Goal: Task Accomplishment & Management: Use online tool/utility

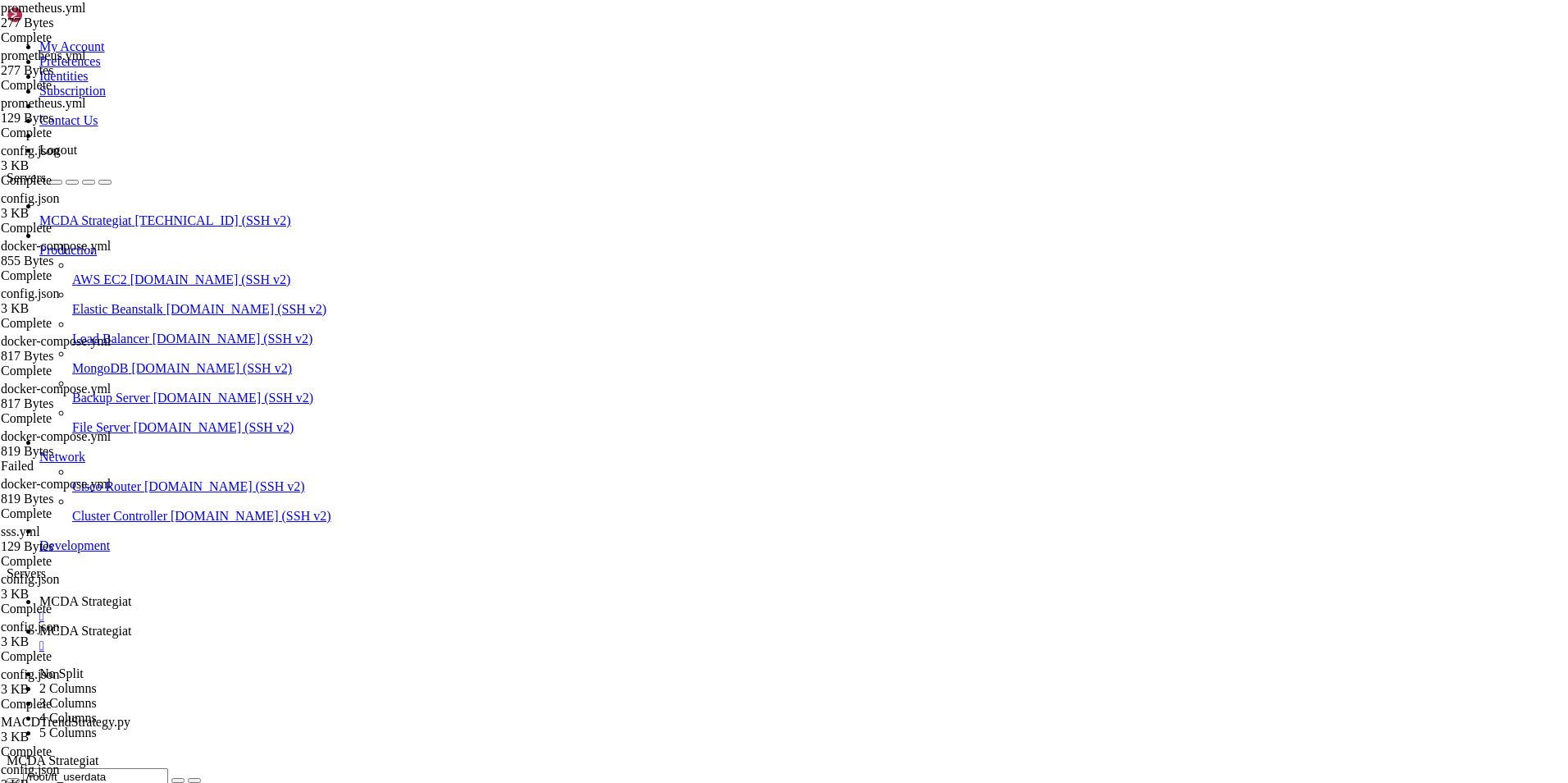
scroll to position [7, 2]
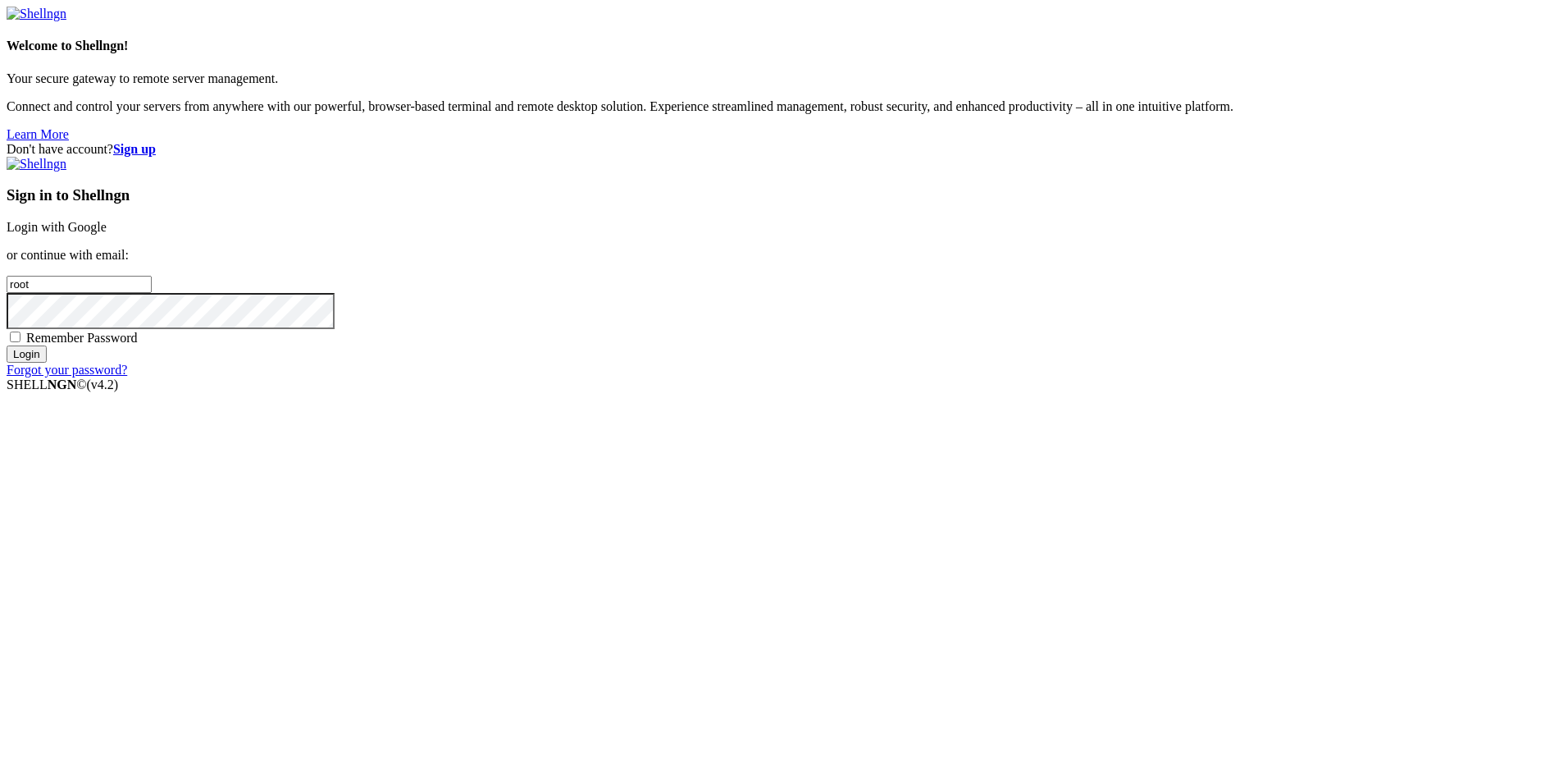
click at [106, 234] on link "Login with Google" at bounding box center [56, 227] width 100 height 14
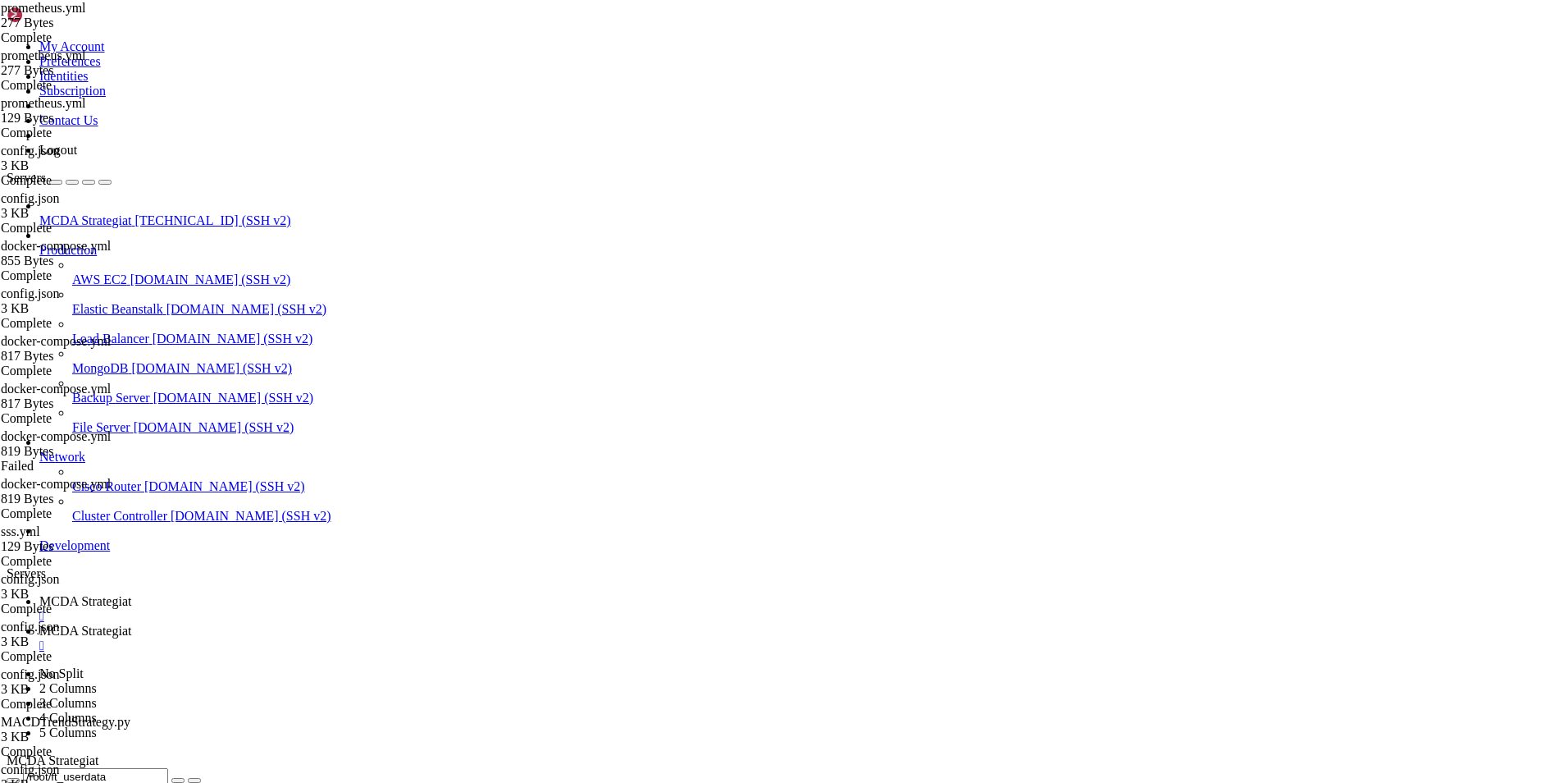
scroll to position [2156, 0]
click at [131, 594] on span "MCDA Strategiat" at bounding box center [85, 600] width 92 height 14
type input "/root"
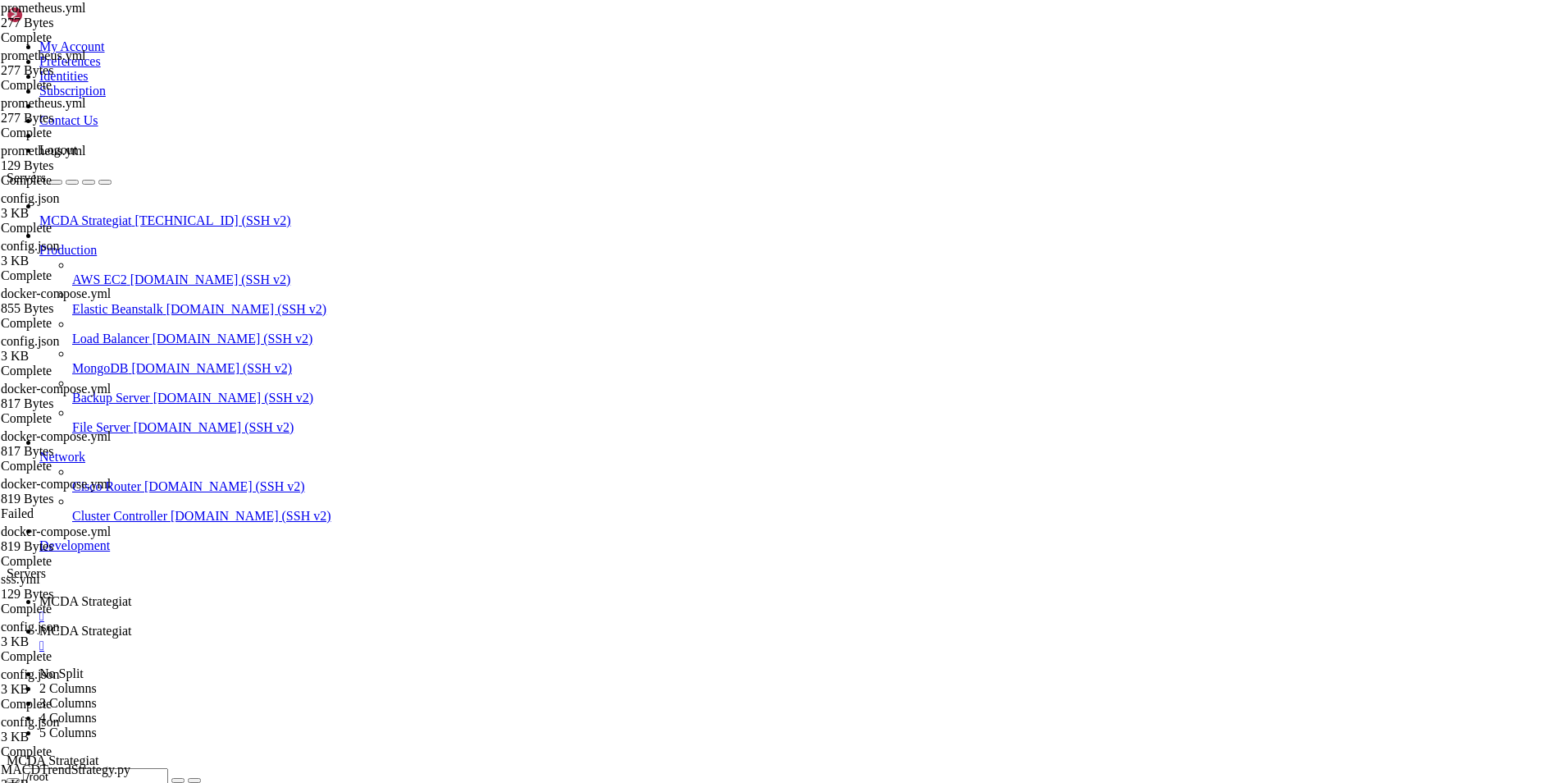
paste textarea "[TECHNICAL_ID]"
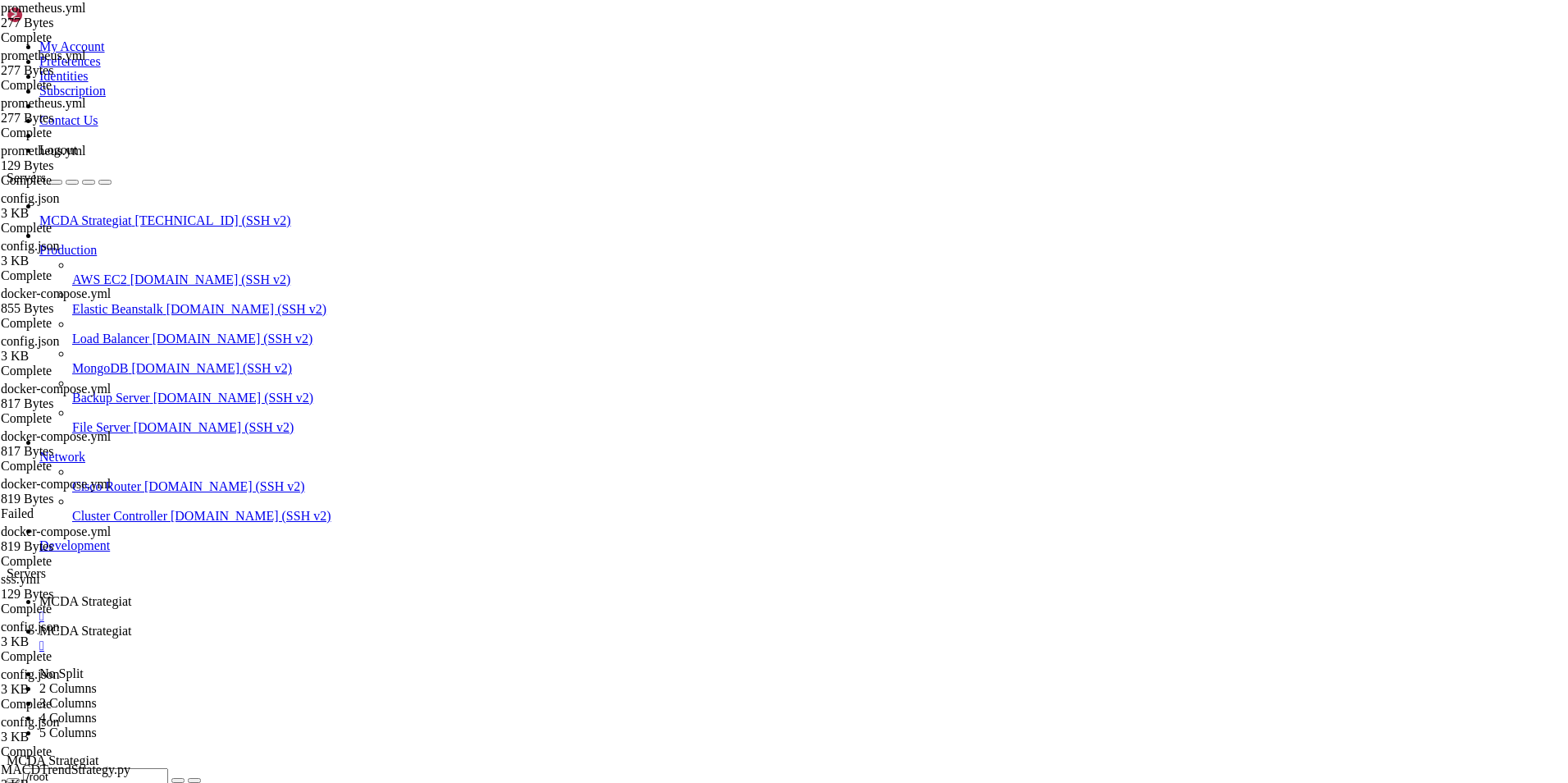
type textarea "- job_name: 'freqtrade'"
paste textarea "[TECHNICAL_ID]"
type textarea "- targets: ['[TECHNICAL_ID]']"
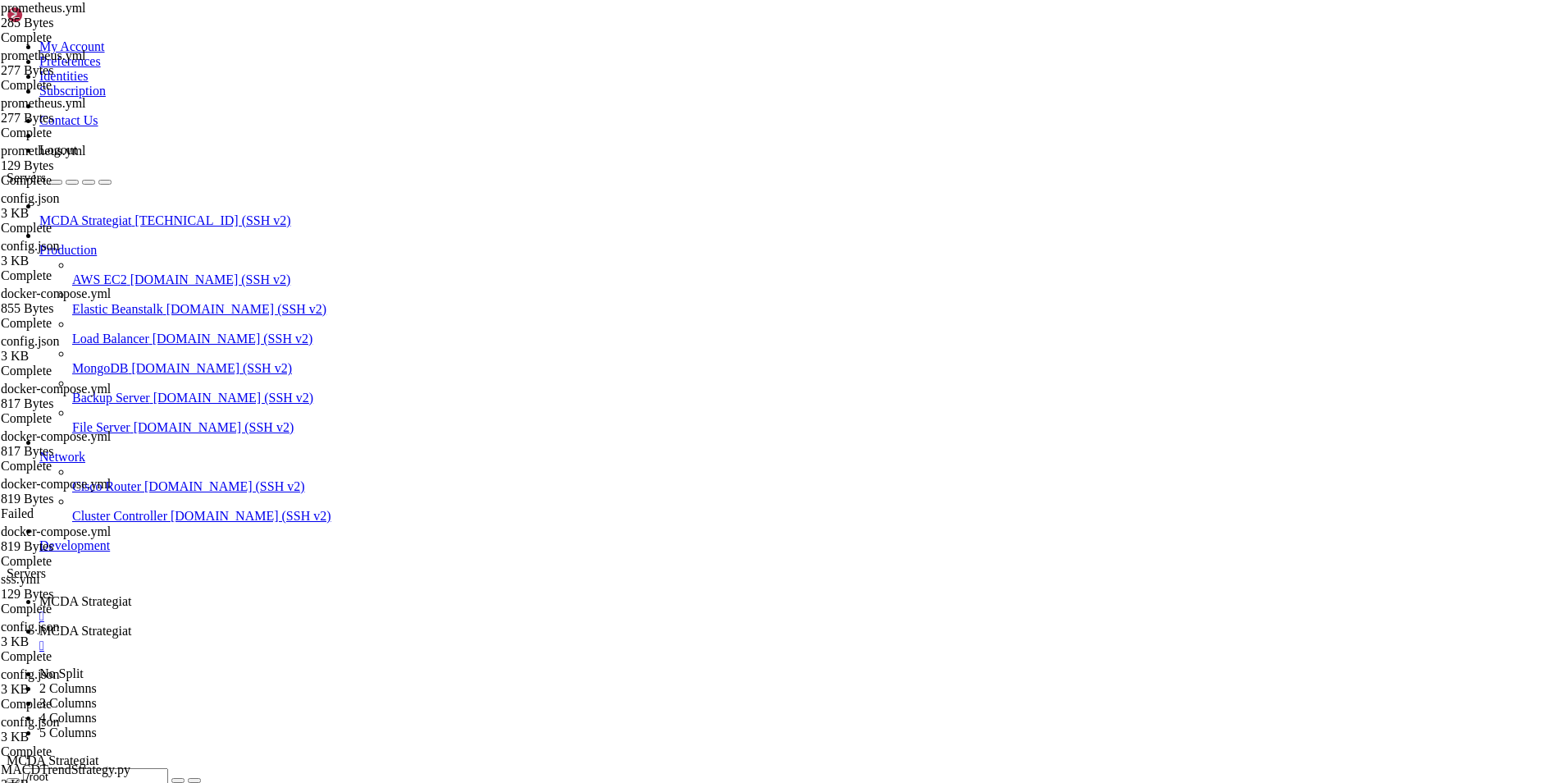
click at [131, 623] on span "MCDA Strategiat" at bounding box center [85, 630] width 92 height 14
click at [131, 594] on span "MCDA Strategiat" at bounding box center [85, 600] width 92 height 14
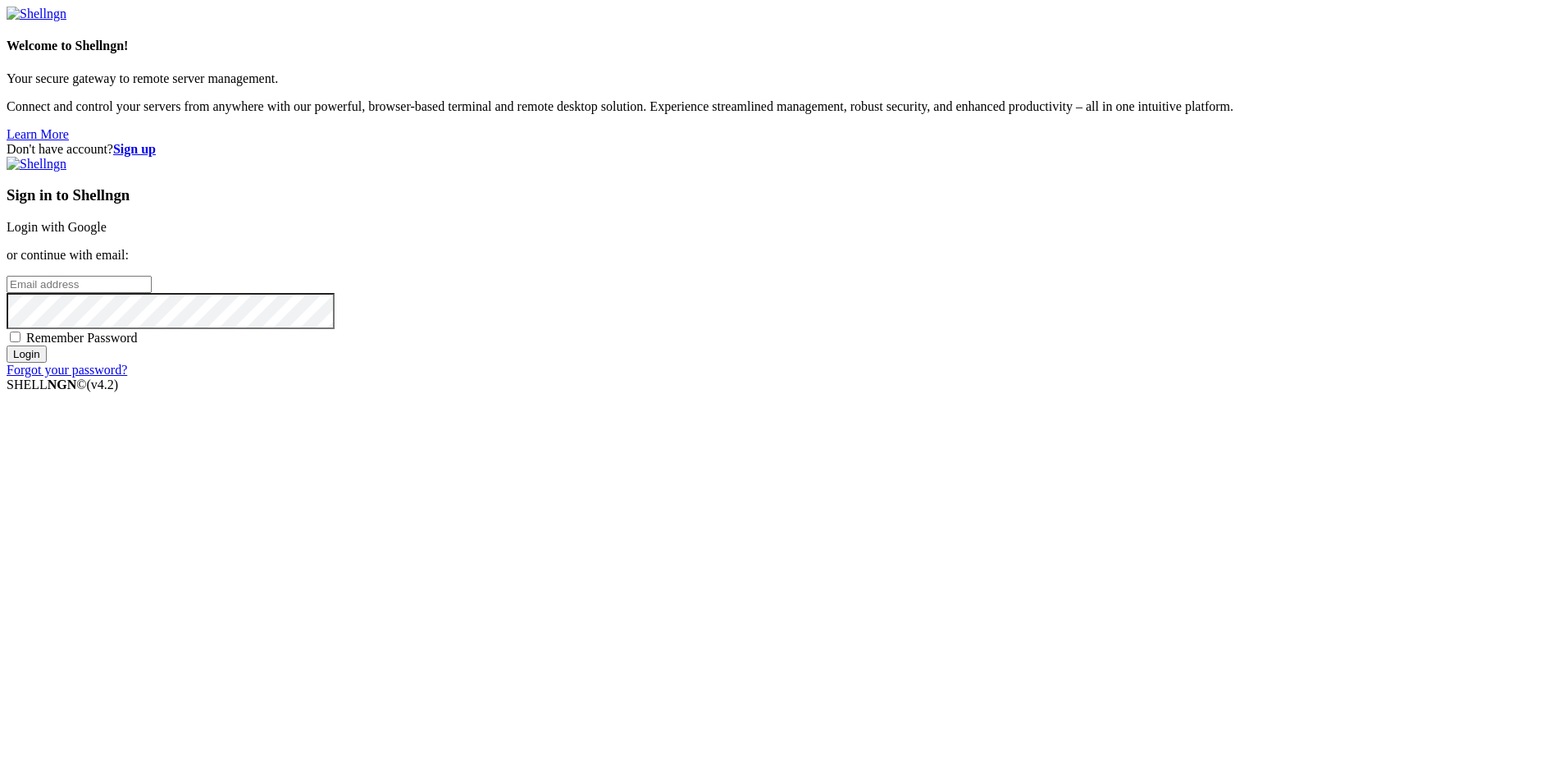
type input "root"
click at [106, 234] on link "Login with Google" at bounding box center [56, 227] width 100 height 14
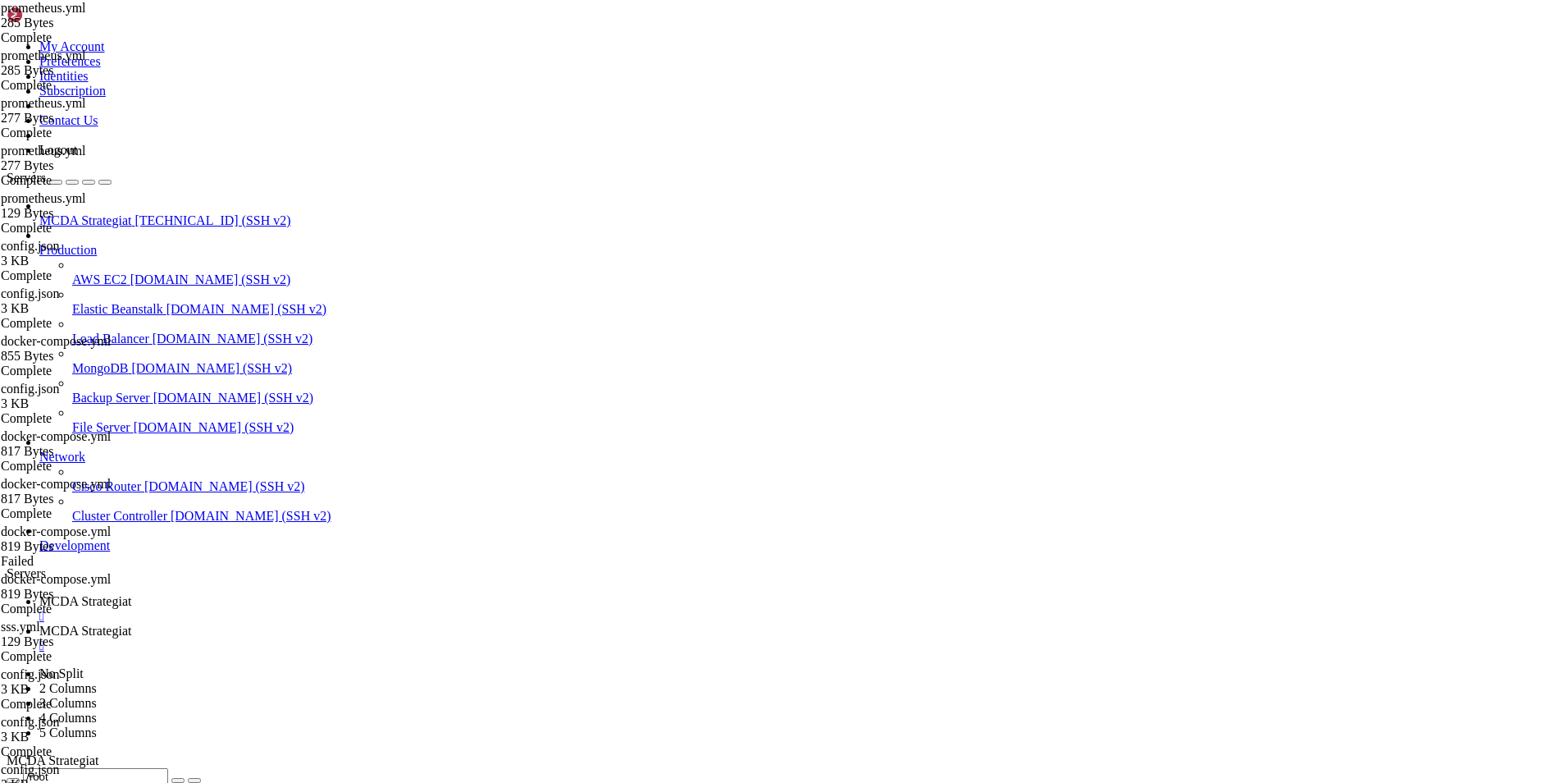
scroll to position [2156, 0]
click at [131, 594] on span "MCDA Strategiat" at bounding box center [85, 600] width 92 height 14
drag, startPoint x: 313, startPoint y: 576, endPoint x: 274, endPoint y: 358, distance: 221.5
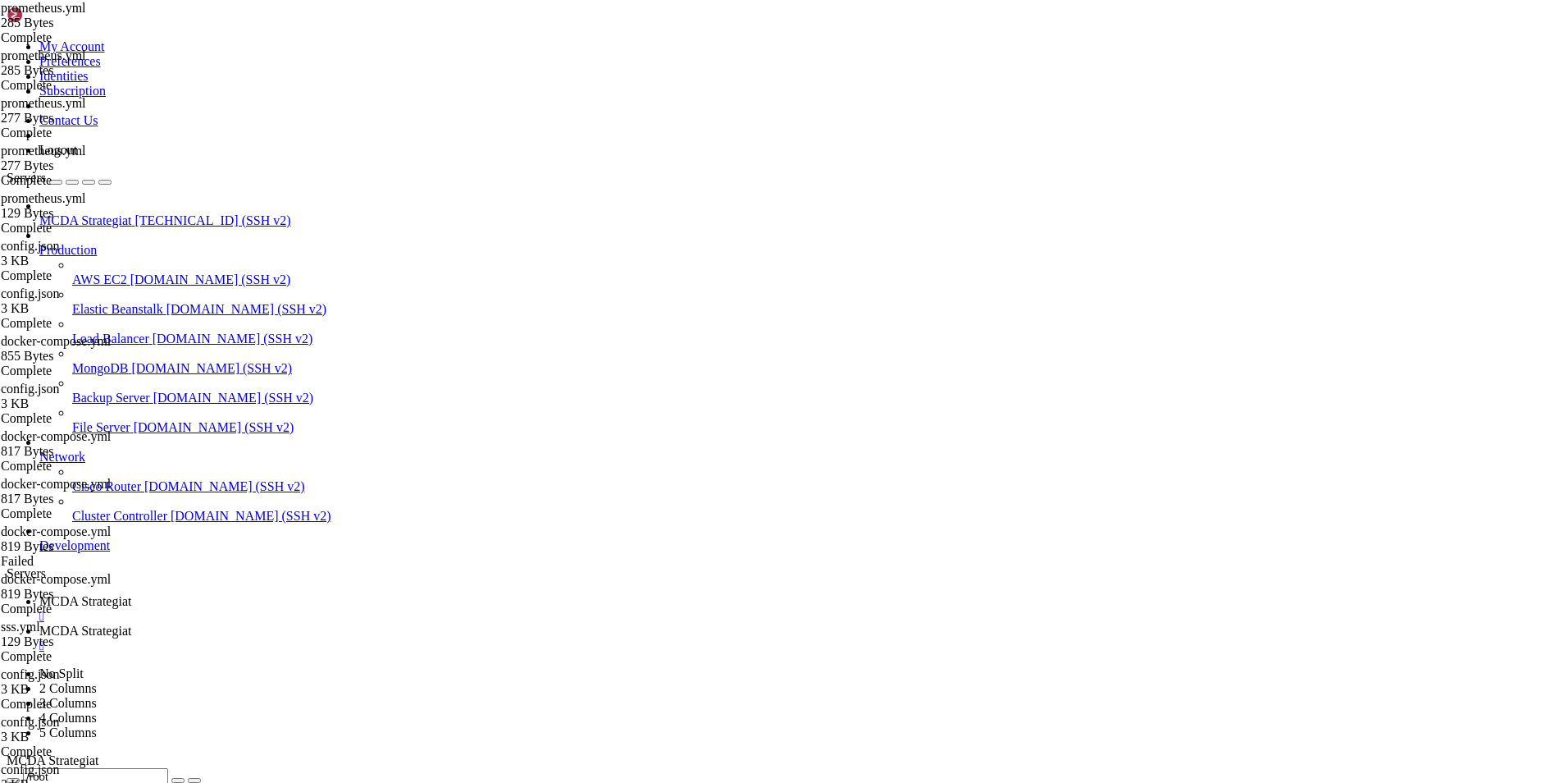
type input "/root/ft_userdata"
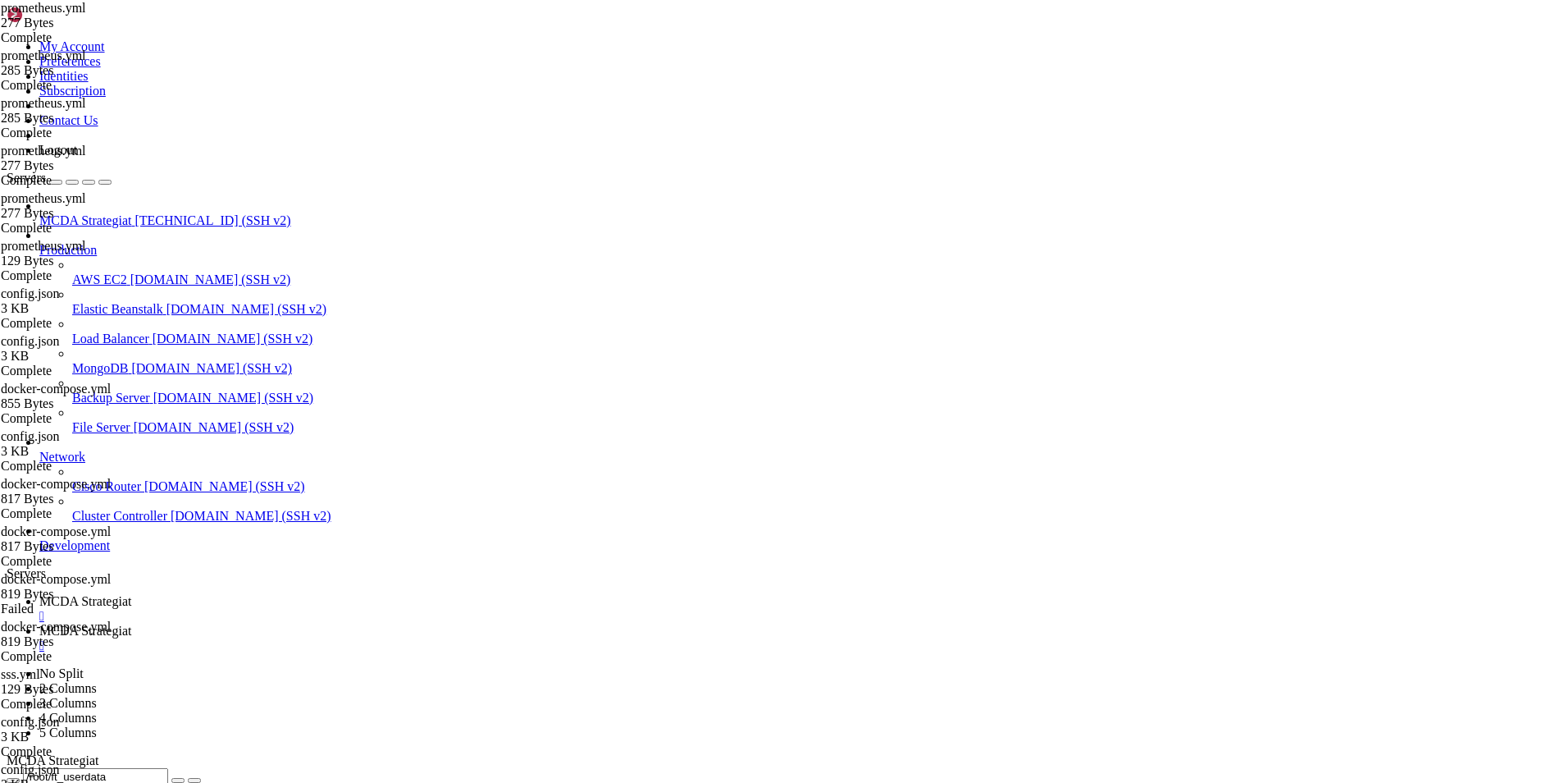
drag, startPoint x: 383, startPoint y: 146, endPoint x: 340, endPoint y: 151, distance: 43.3
drag, startPoint x: 383, startPoint y: 197, endPoint x: 341, endPoint y: 201, distance: 42.2
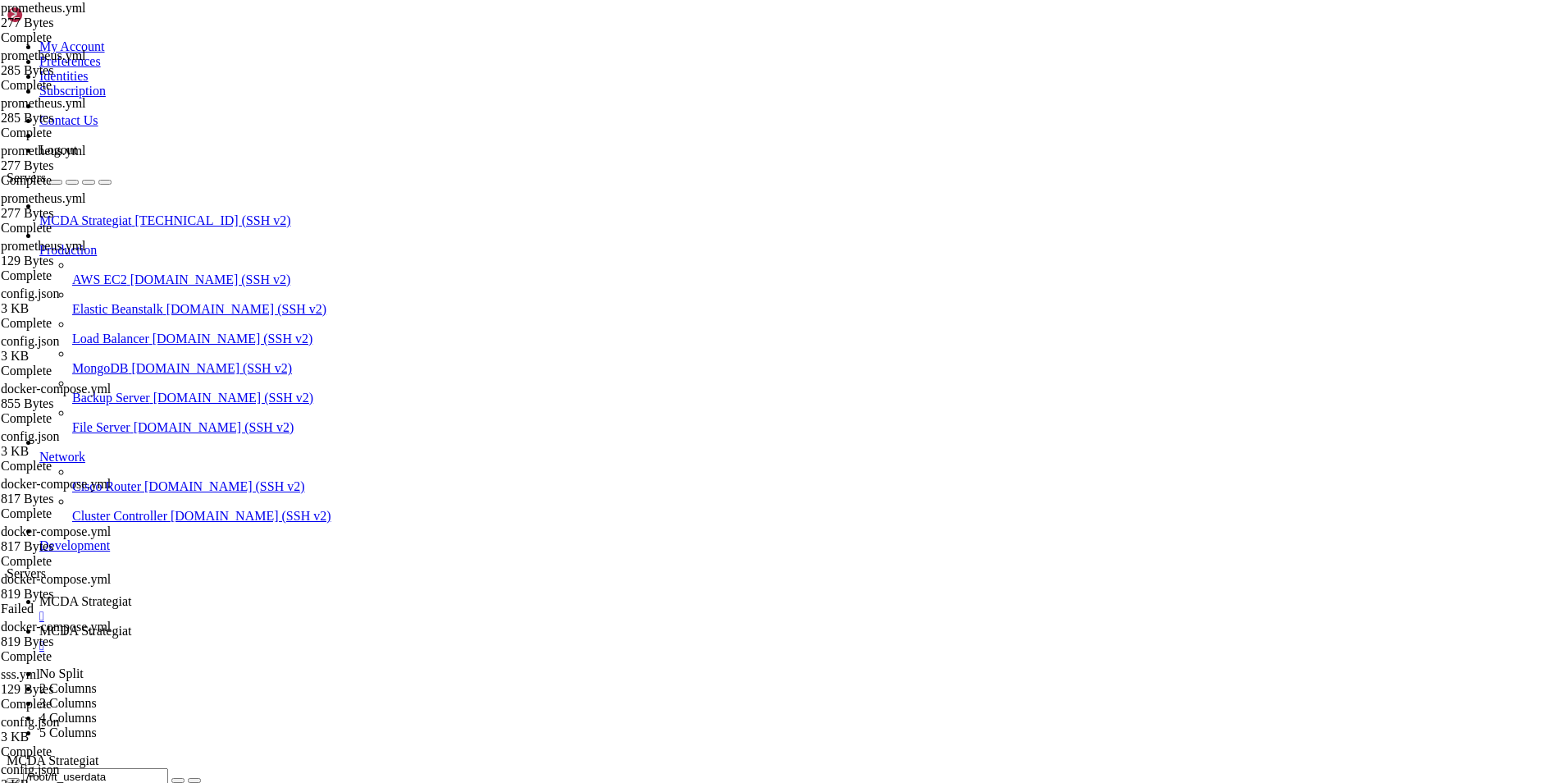
type textarea "- targets: ['[TECHNICAL_ID]']"
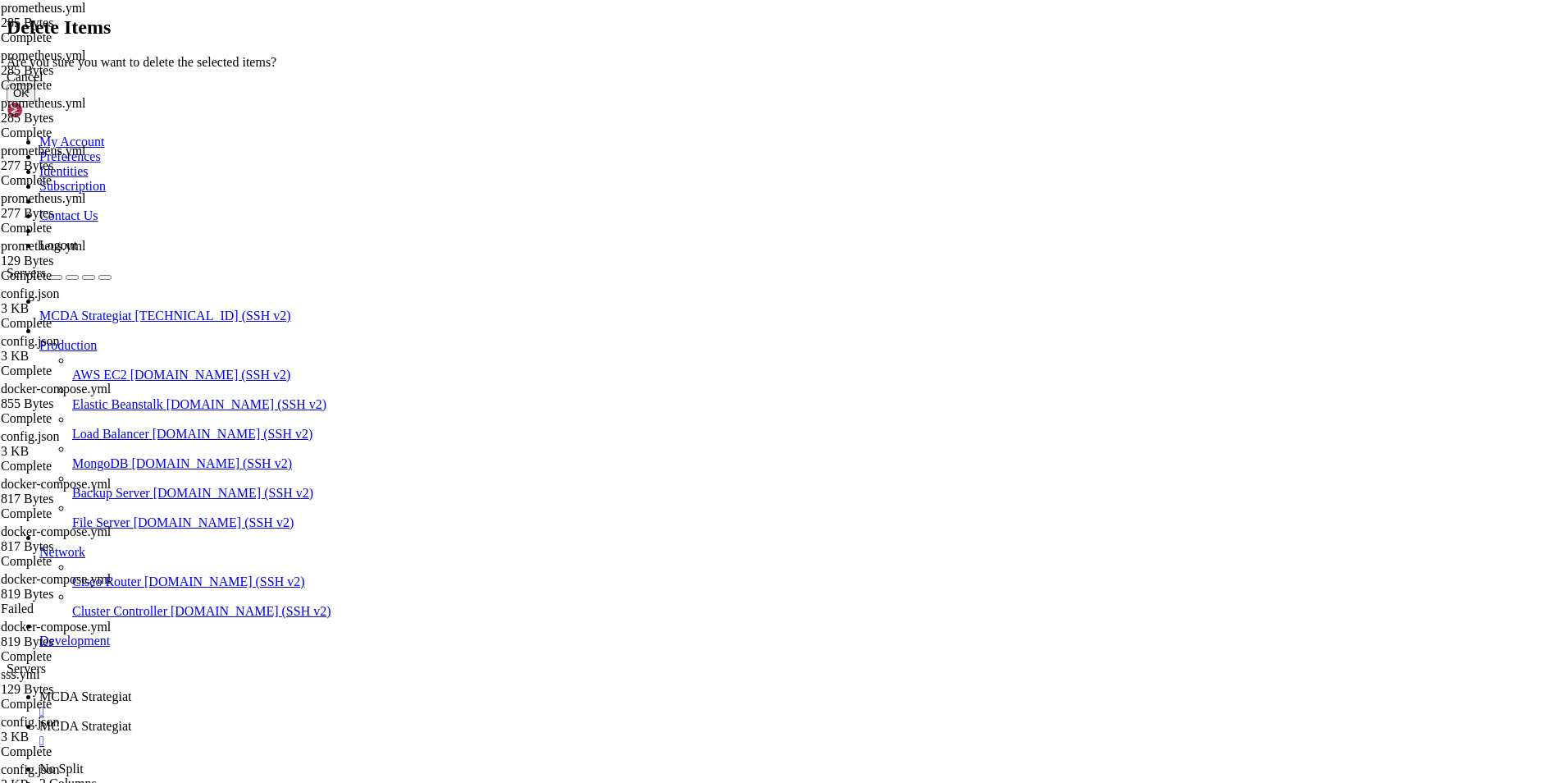
click at [35, 102] on button "OK" at bounding box center [20, 93] width 28 height 17
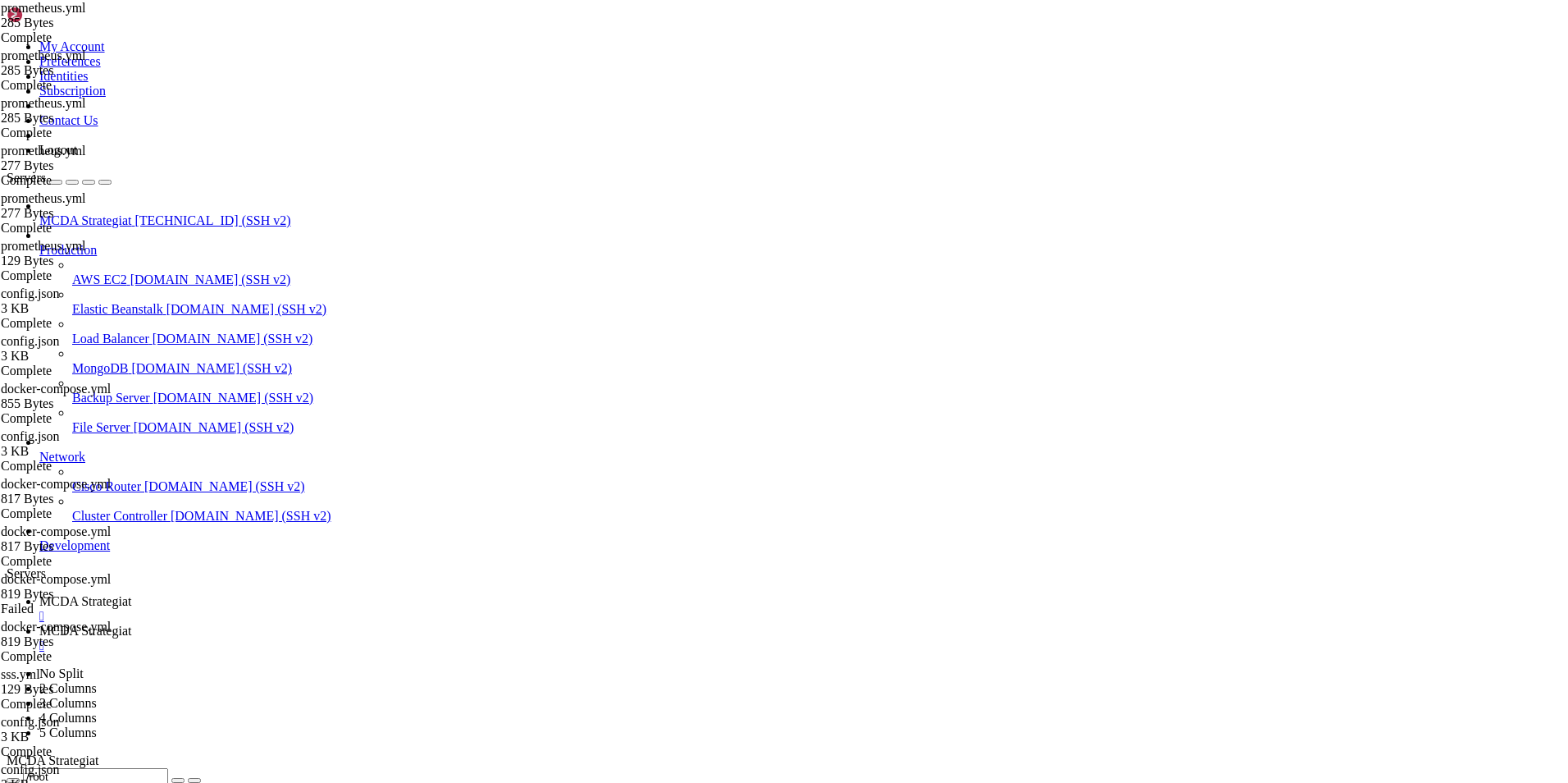
click at [131, 623] on span "MCDA Strategiat" at bounding box center [85, 630] width 92 height 14
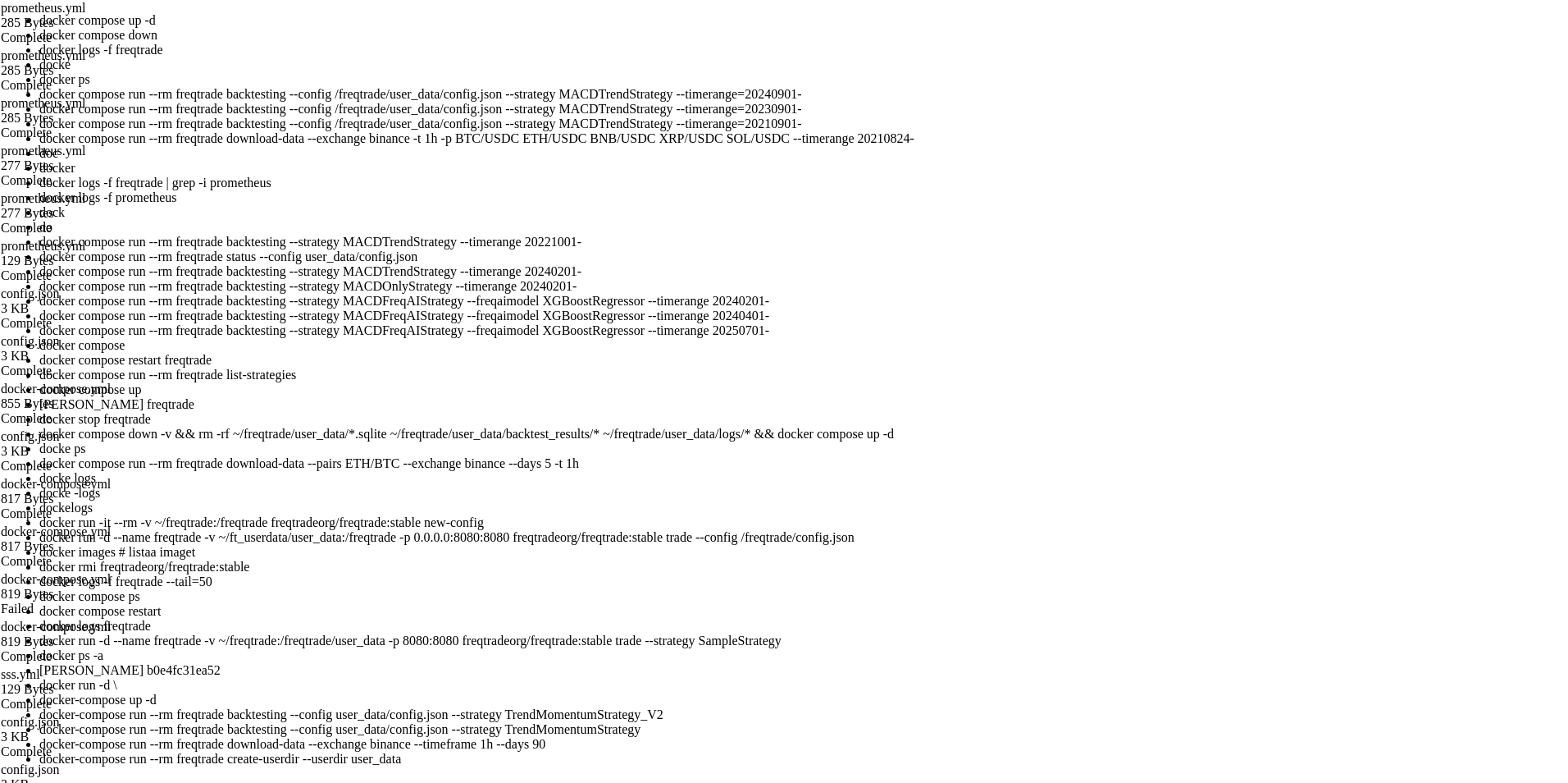
scroll to position [735, 0]
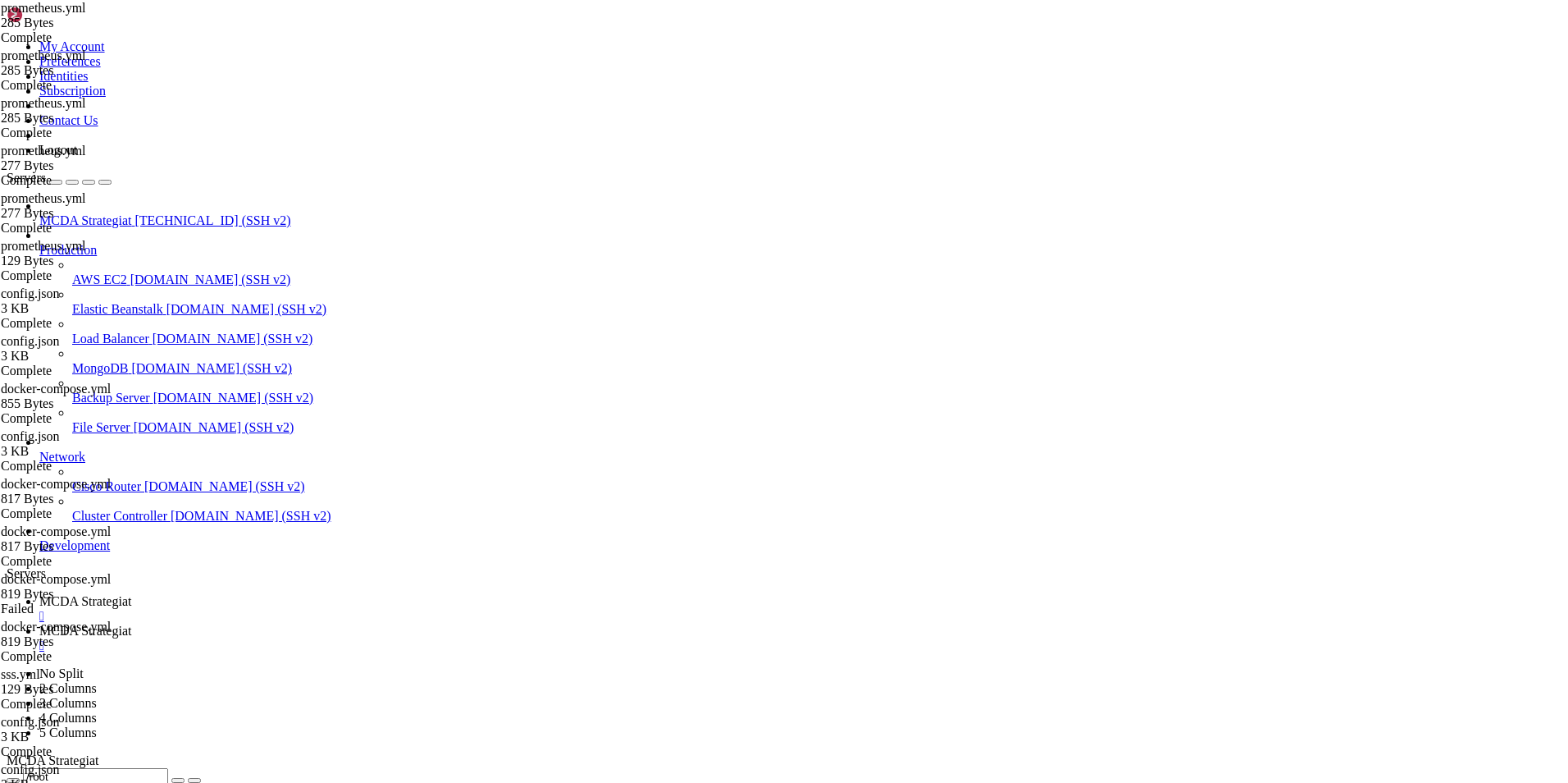
scroll to position [7, 2]
click at [290, 594] on link "MCDA Strategiat " at bounding box center [800, 609] width 1522 height 29
type input "/root/ft_userdata"
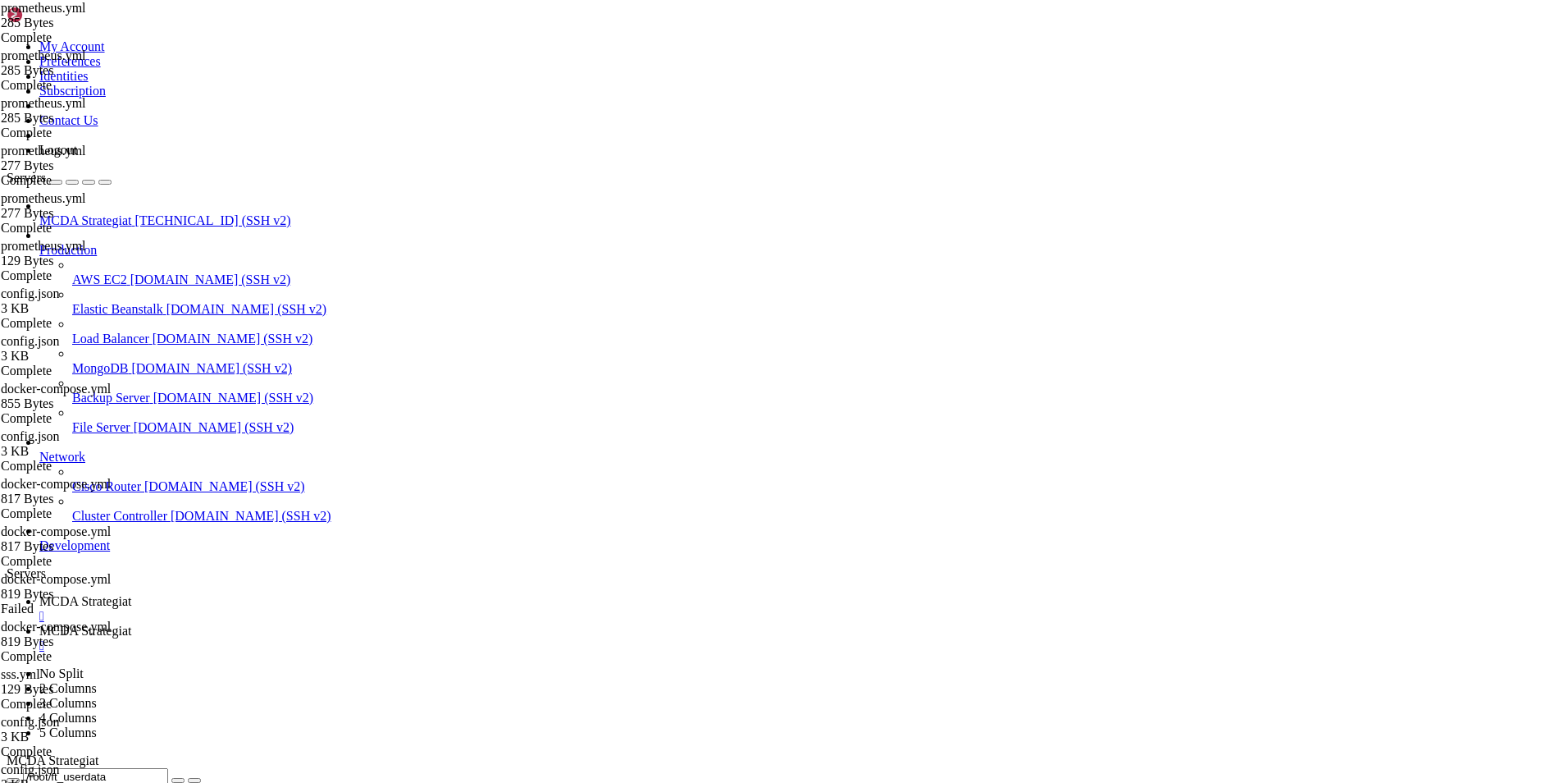
type textarea "- targets: ['[TECHNICAL_ID]']"
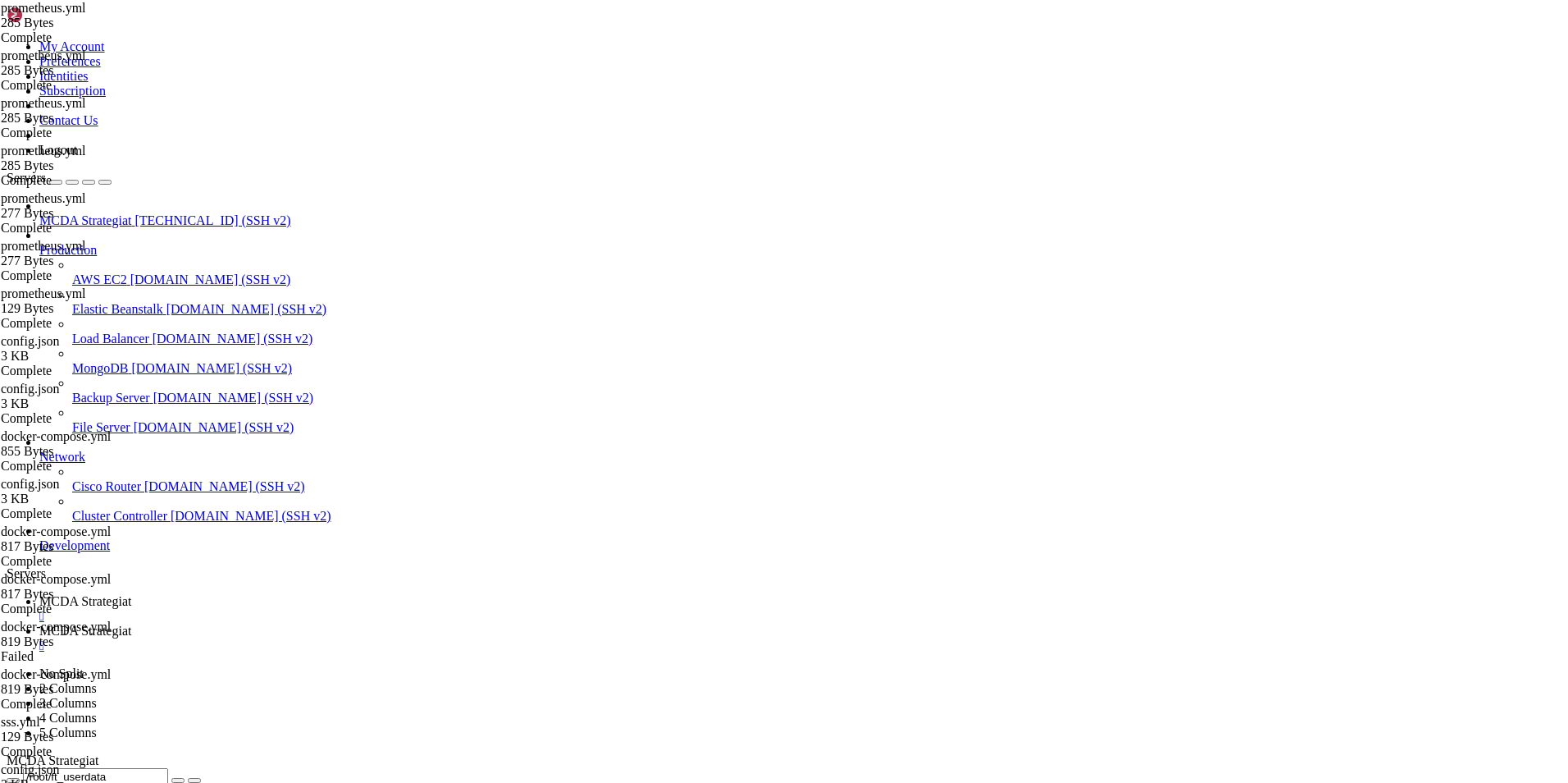
click at [131, 623] on span "MCDA Strategiat" at bounding box center [85, 630] width 92 height 14
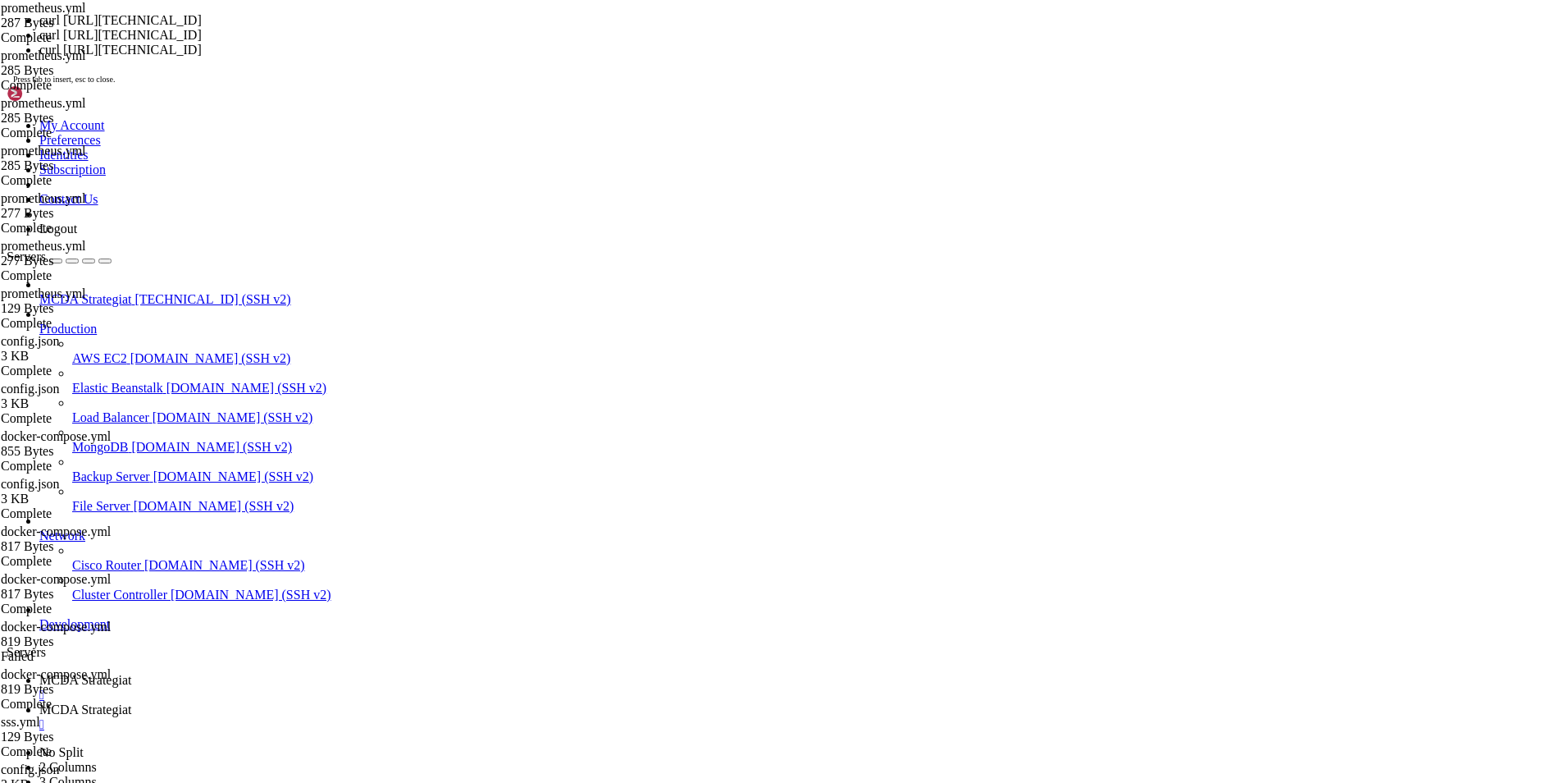
scroll to position [2925, 0]
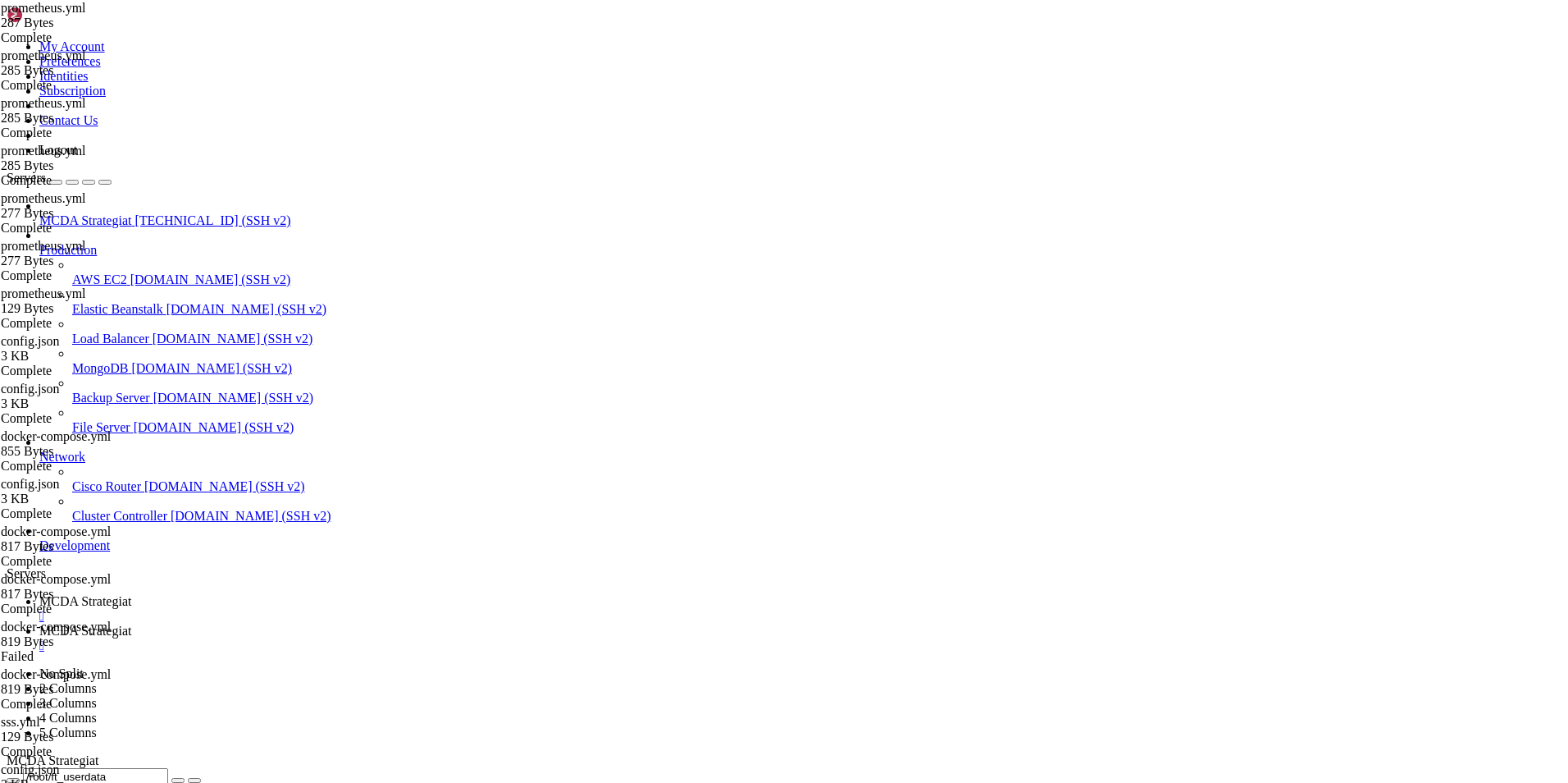
click at [131, 594] on span "MCDA Strategiat" at bounding box center [85, 600] width 92 height 14
type textarea "- targets: ['[URL][TECHNICAL_ID]']"
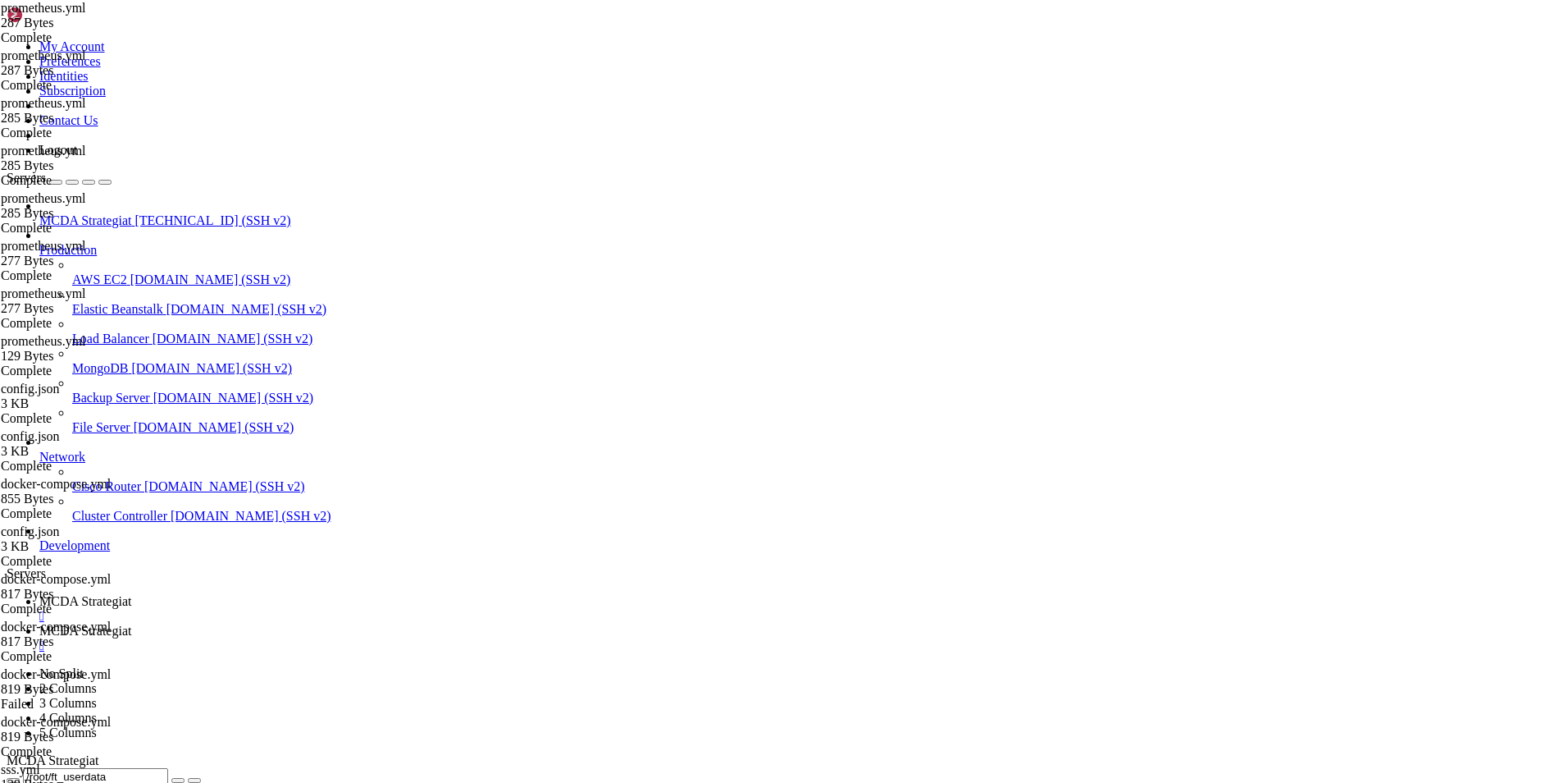
scroll to position [0, 12]
type textarea "- targets: ['[URL][TECHNICAL_ID]']"
click at [131, 623] on span "MCDA Strategiat" at bounding box center [85, 630] width 92 height 14
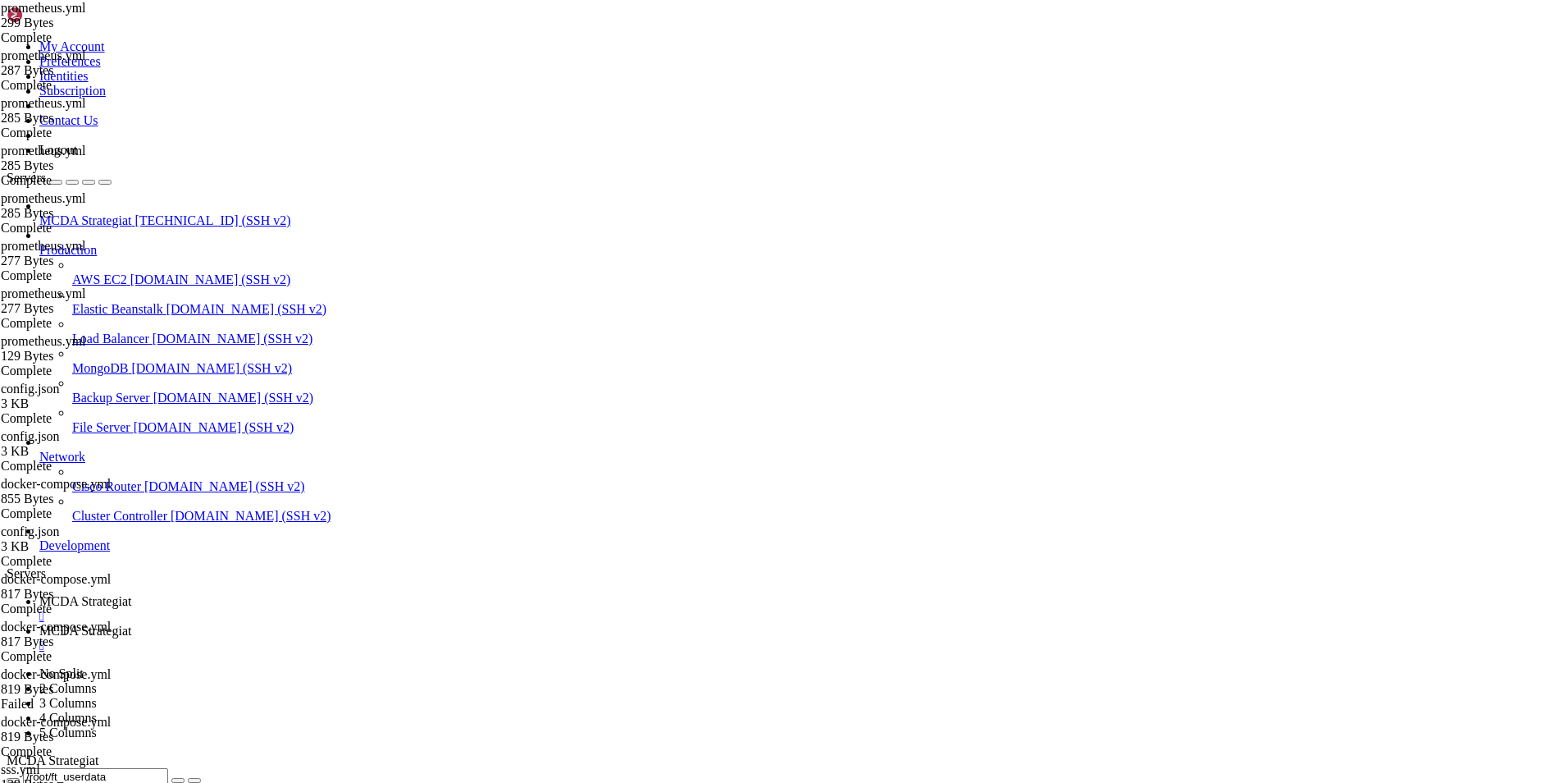
click at [131, 594] on span "MCDA Strategiat" at bounding box center [85, 600] width 92 height 14
type input "/root"
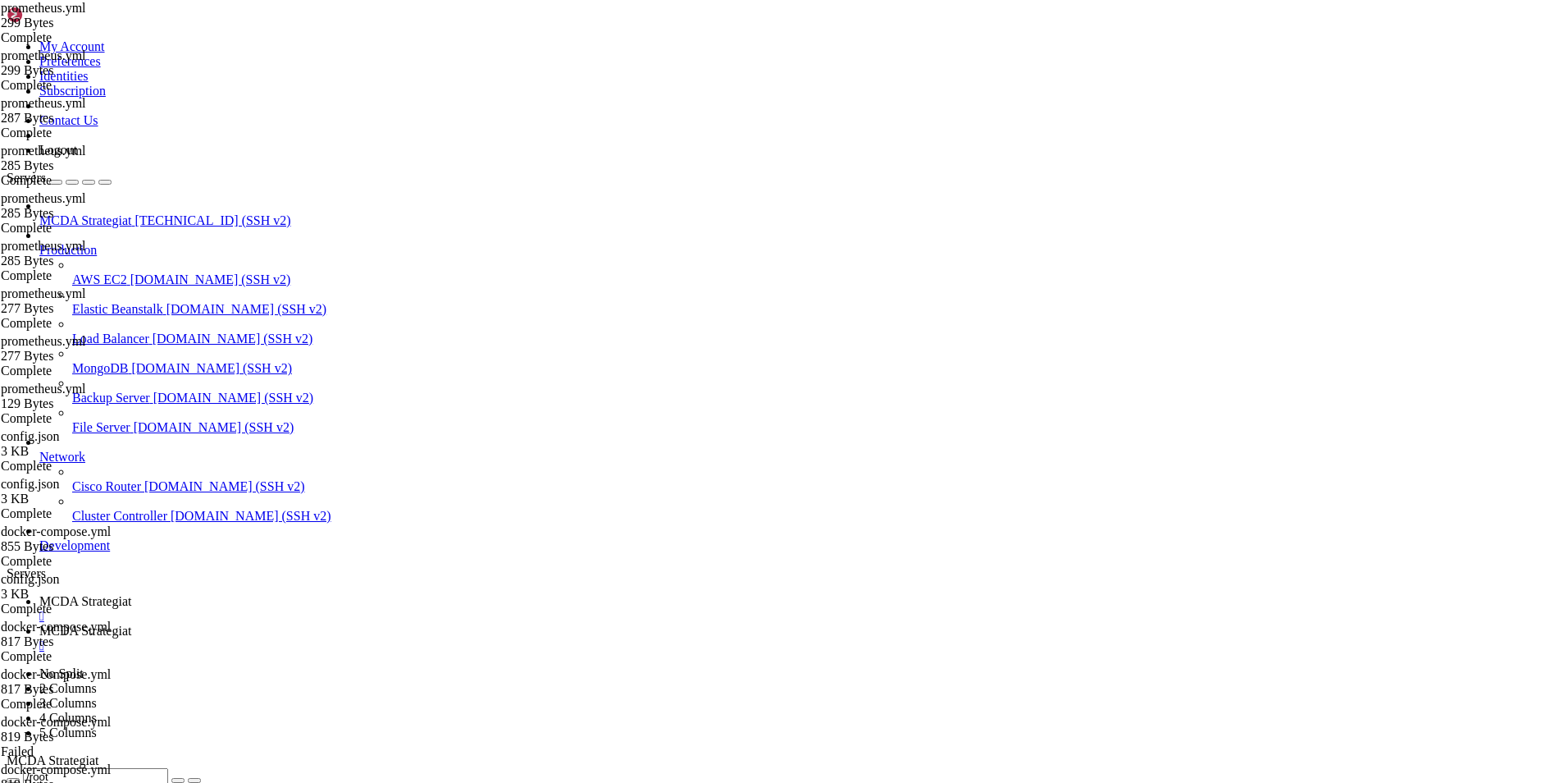
type textarea "- job_name: 'freqtrade'"
type textarea "- targets: ['[TECHNICAL_ID]']"
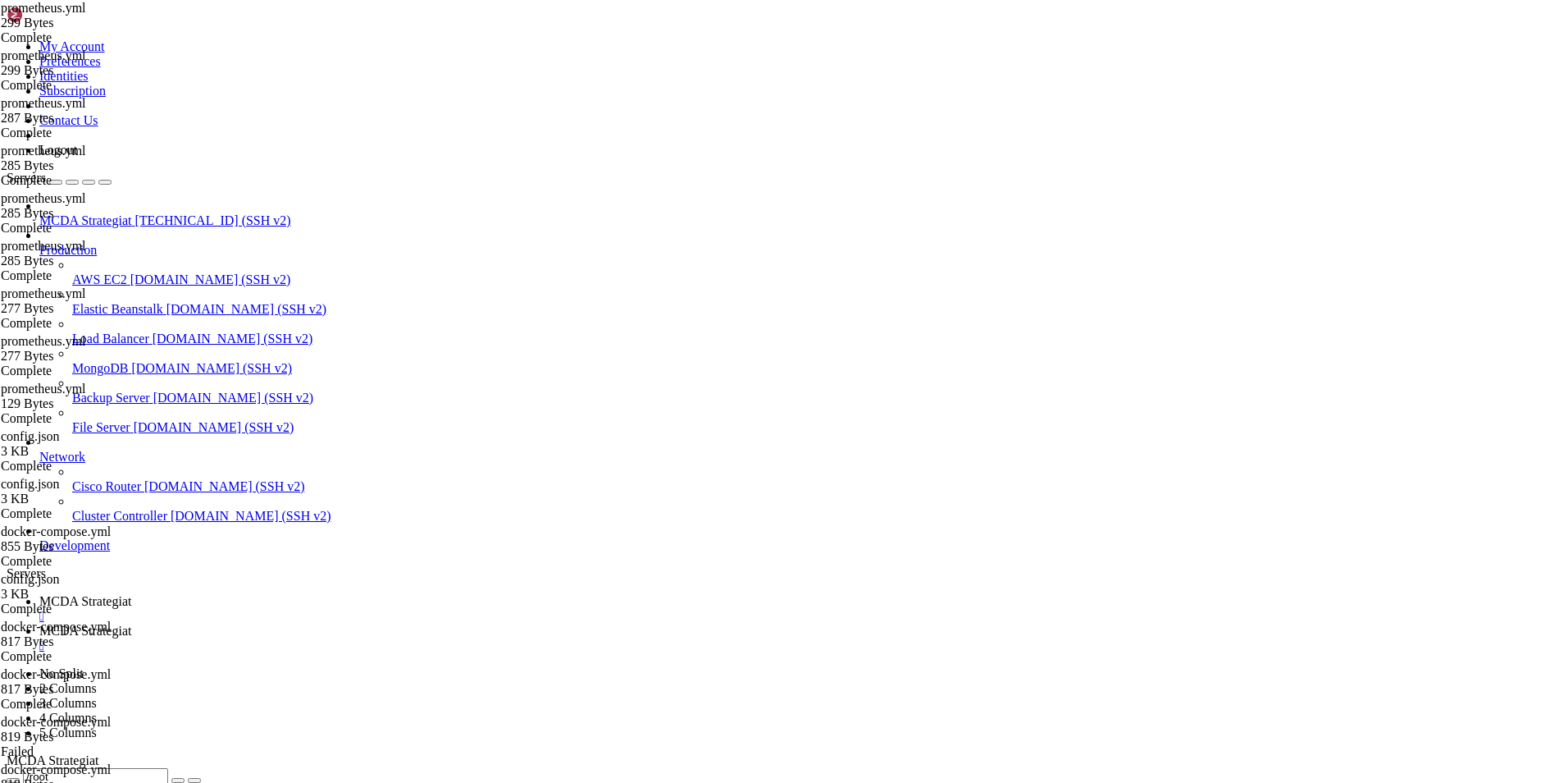
click at [403, 623] on link "MCDA Strategiat " at bounding box center [800, 638] width 1522 height 29
click at [312, 594] on link "MCDA Strategiat " at bounding box center [800, 609] width 1522 height 29
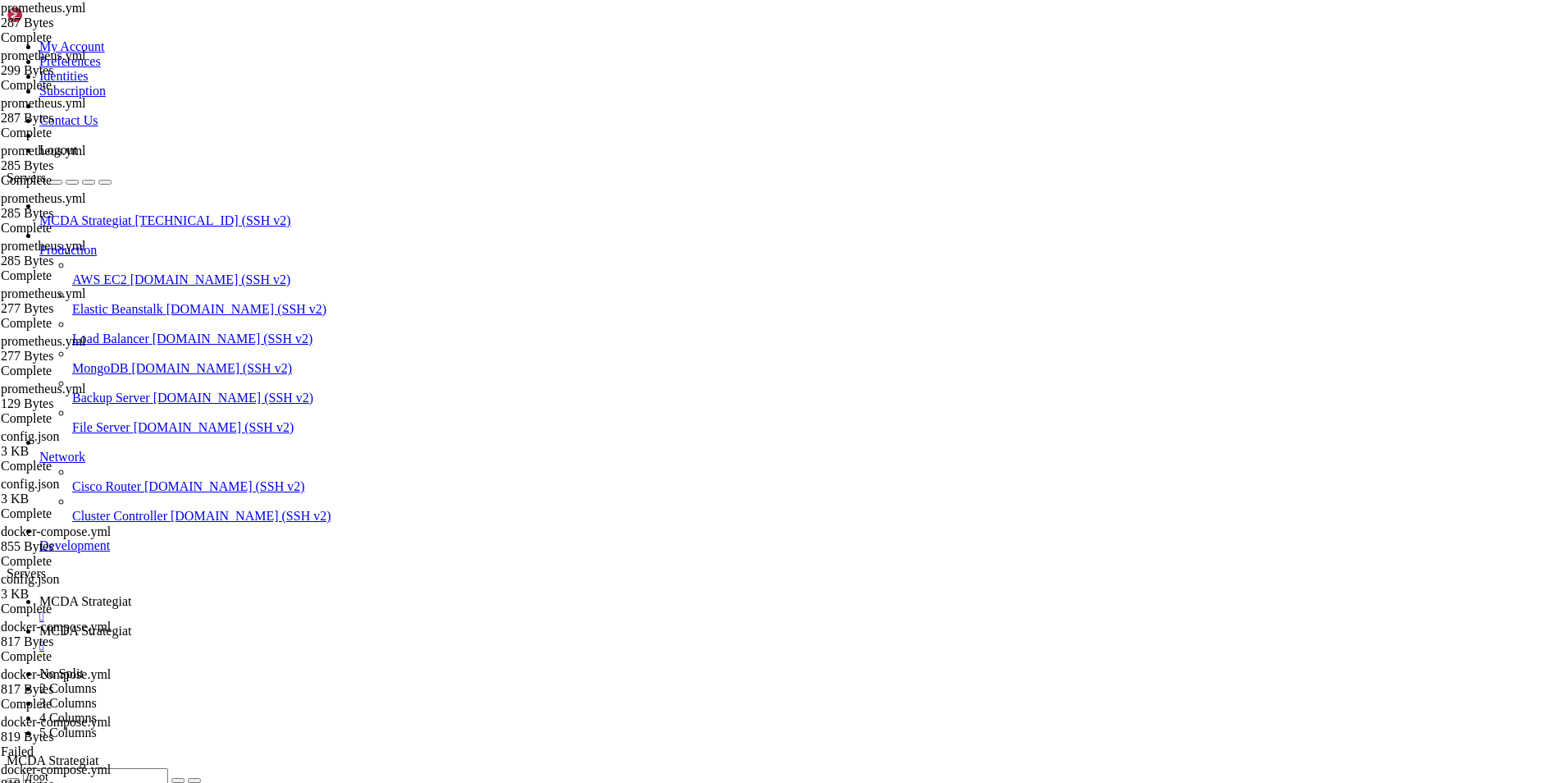
type input "/root/ft_userdata"
click at [384, 623] on link "MCDA Strategiat " at bounding box center [800, 638] width 1522 height 29
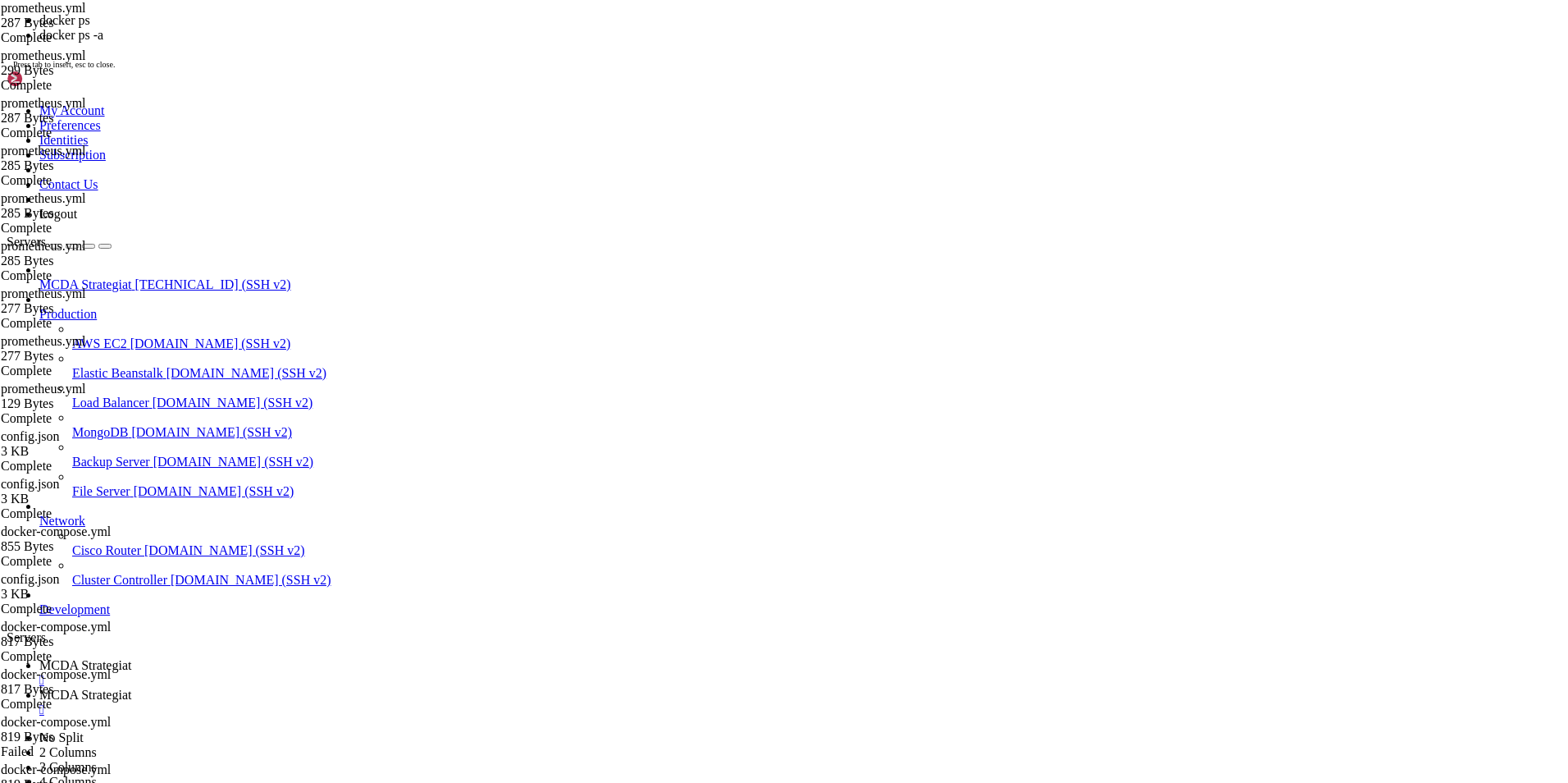
scroll to position [3427, 0]
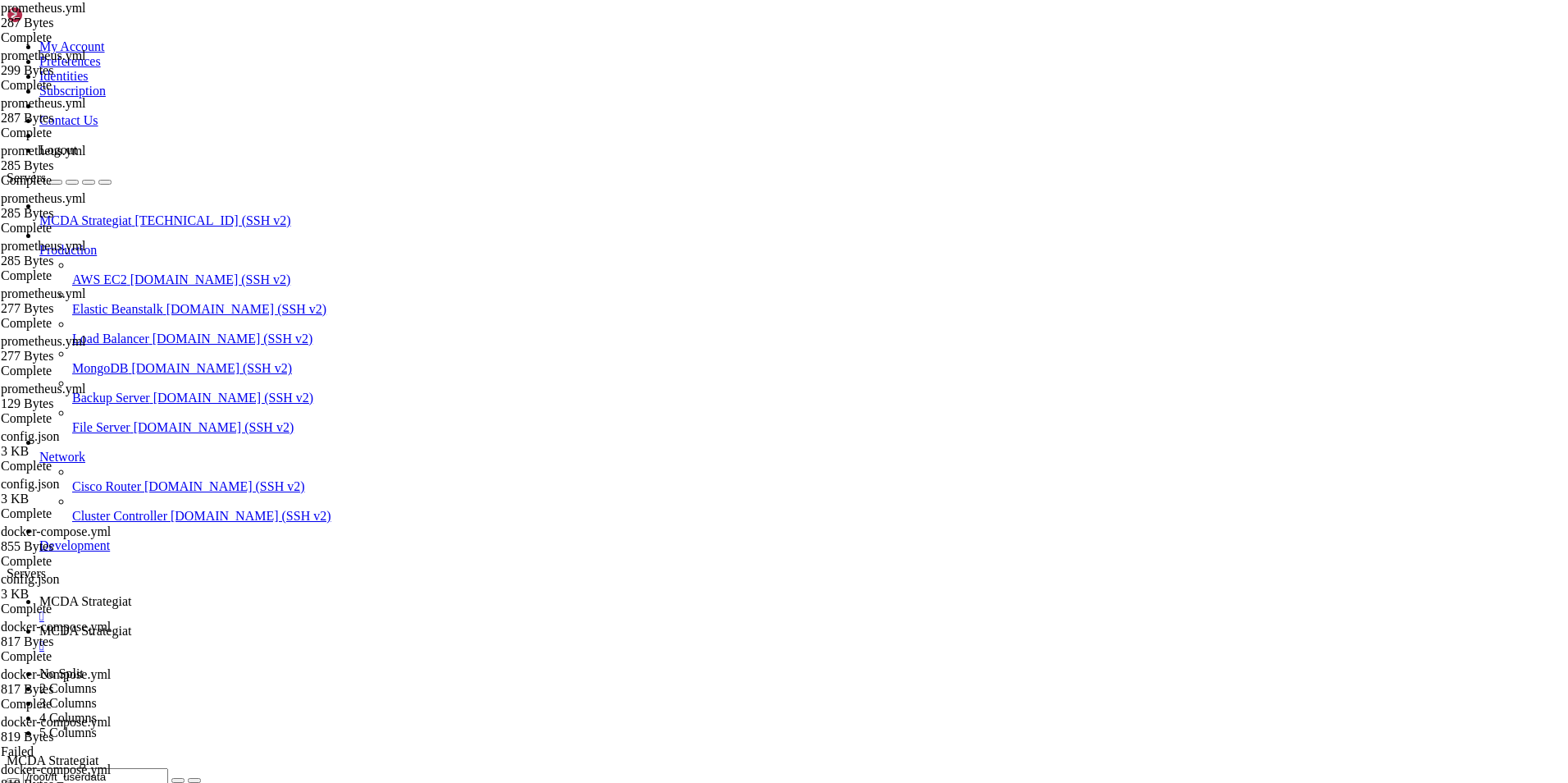
drag, startPoint x: 297, startPoint y: 2357, endPoint x: 16, endPoint y: 2270, distance: 294.2
copy div "21f59a910036 freqtradeorg/freqtrade:stable "freqtrade trade --c…" 7 hours ago U…"
click at [131, 594] on span "MCDA Strategiat" at bounding box center [85, 600] width 92 height 14
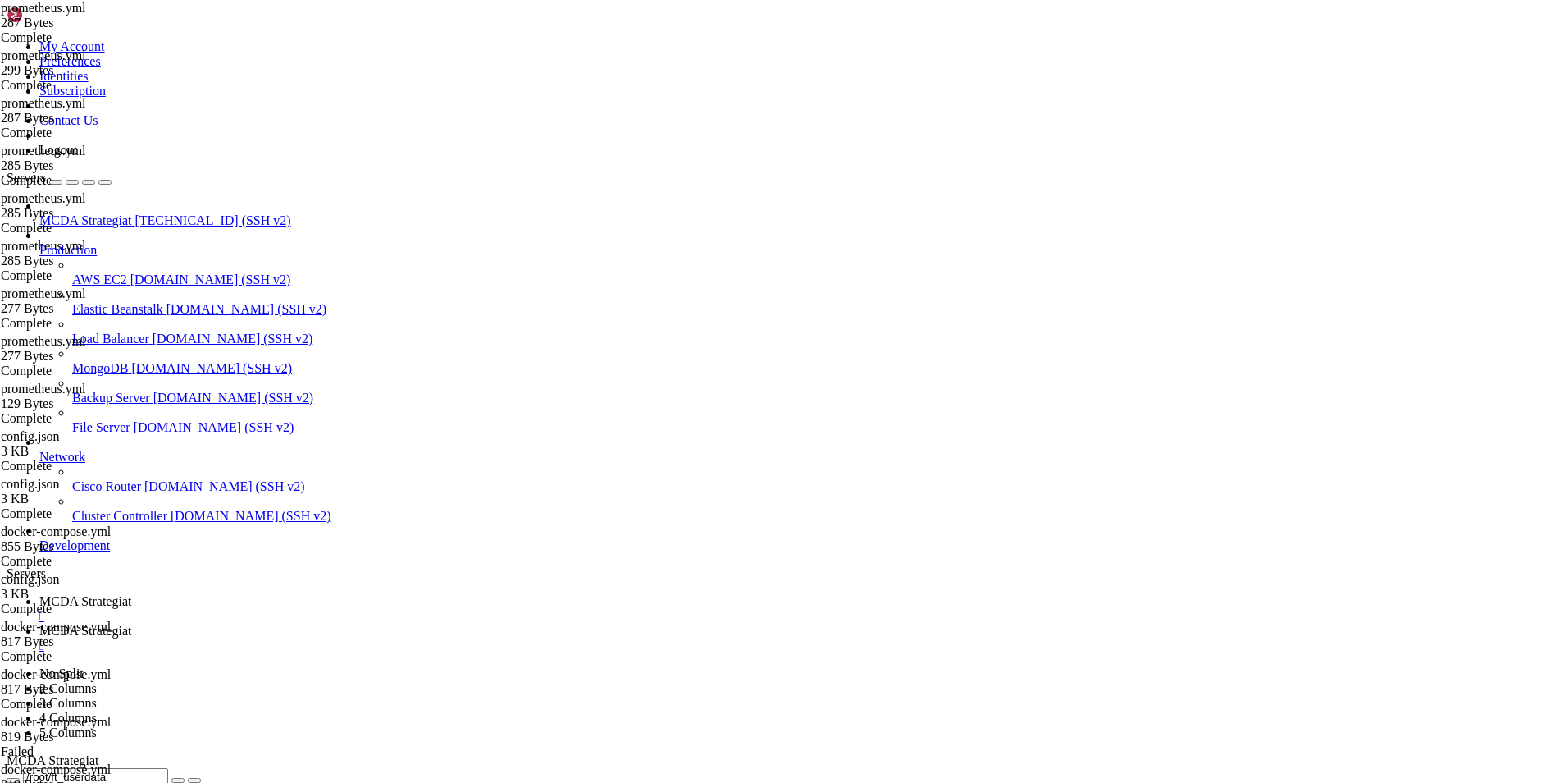
click at [406, 623] on link "MCDA Strategiat " at bounding box center [800, 638] width 1522 height 29
click at [131, 594] on span "MCDA Strategiat" at bounding box center [85, 600] width 92 height 14
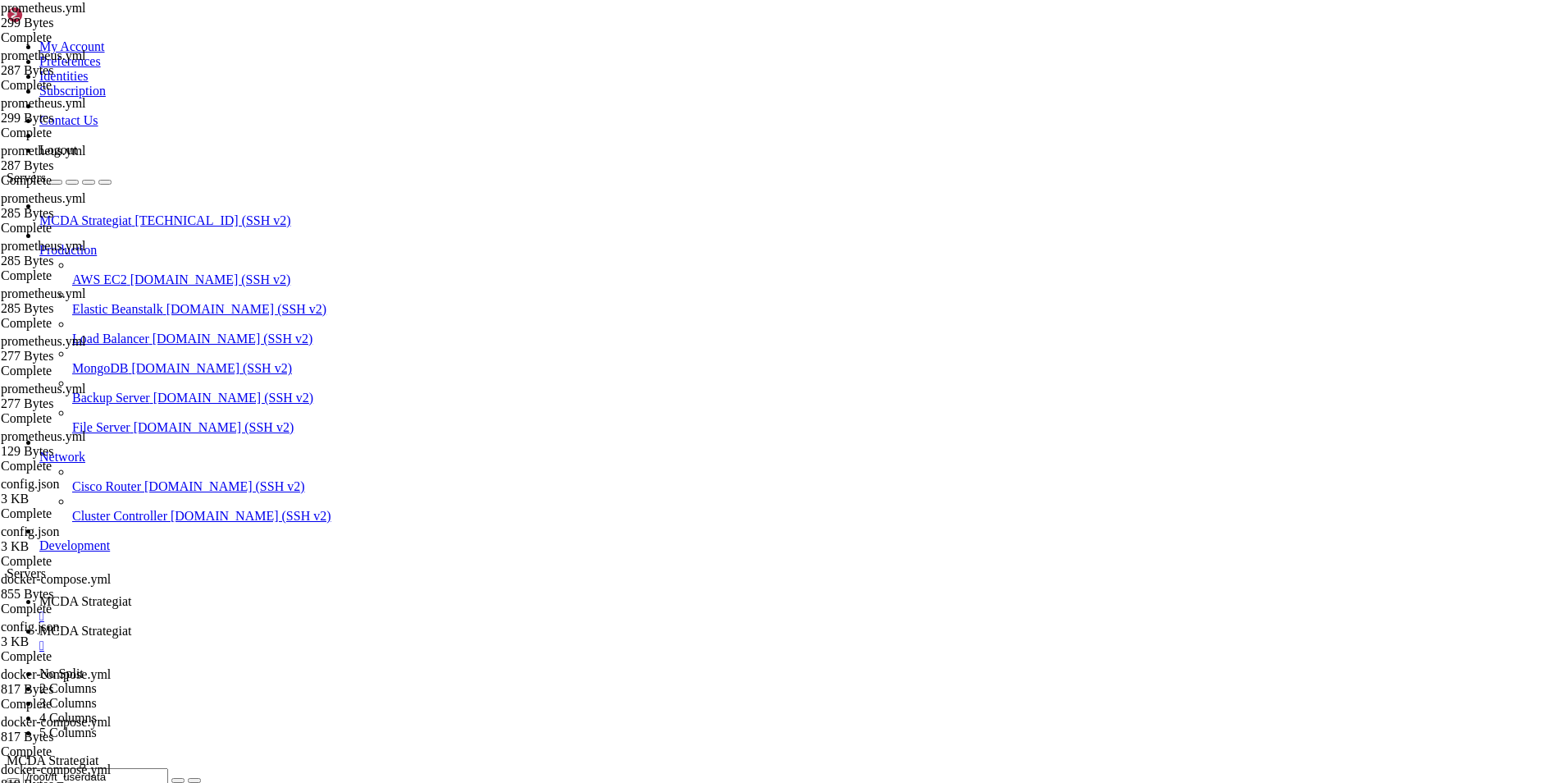
drag, startPoint x: 484, startPoint y: 203, endPoint x: 398, endPoint y: 196, distance: 86.3
drag, startPoint x: 373, startPoint y: 197, endPoint x: 344, endPoint y: 202, distance: 29.4
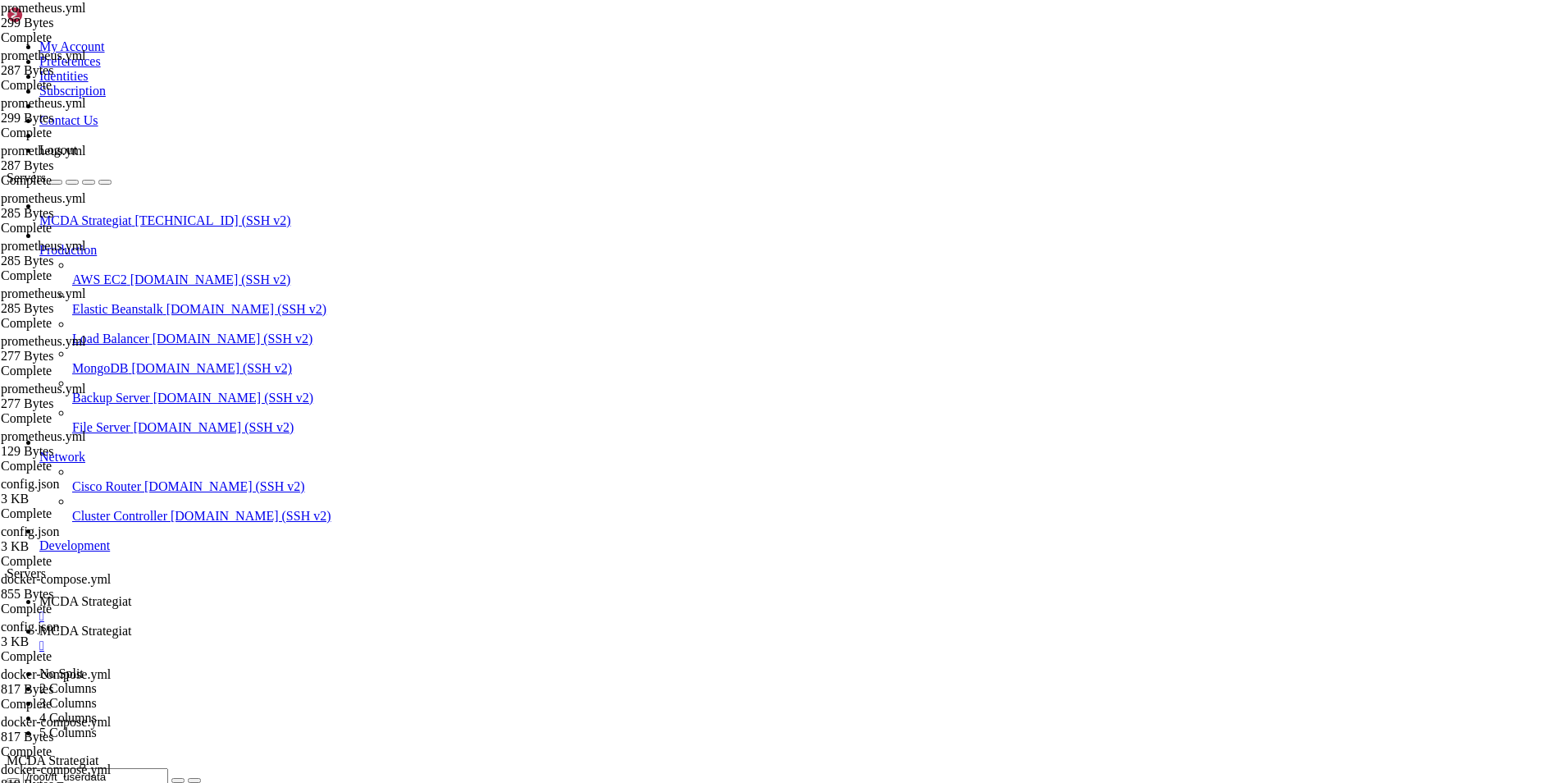
type textarea "- job_name: 'freqtrade'"
type textarea "- targets: ['[TECHNICAL_ID]']"
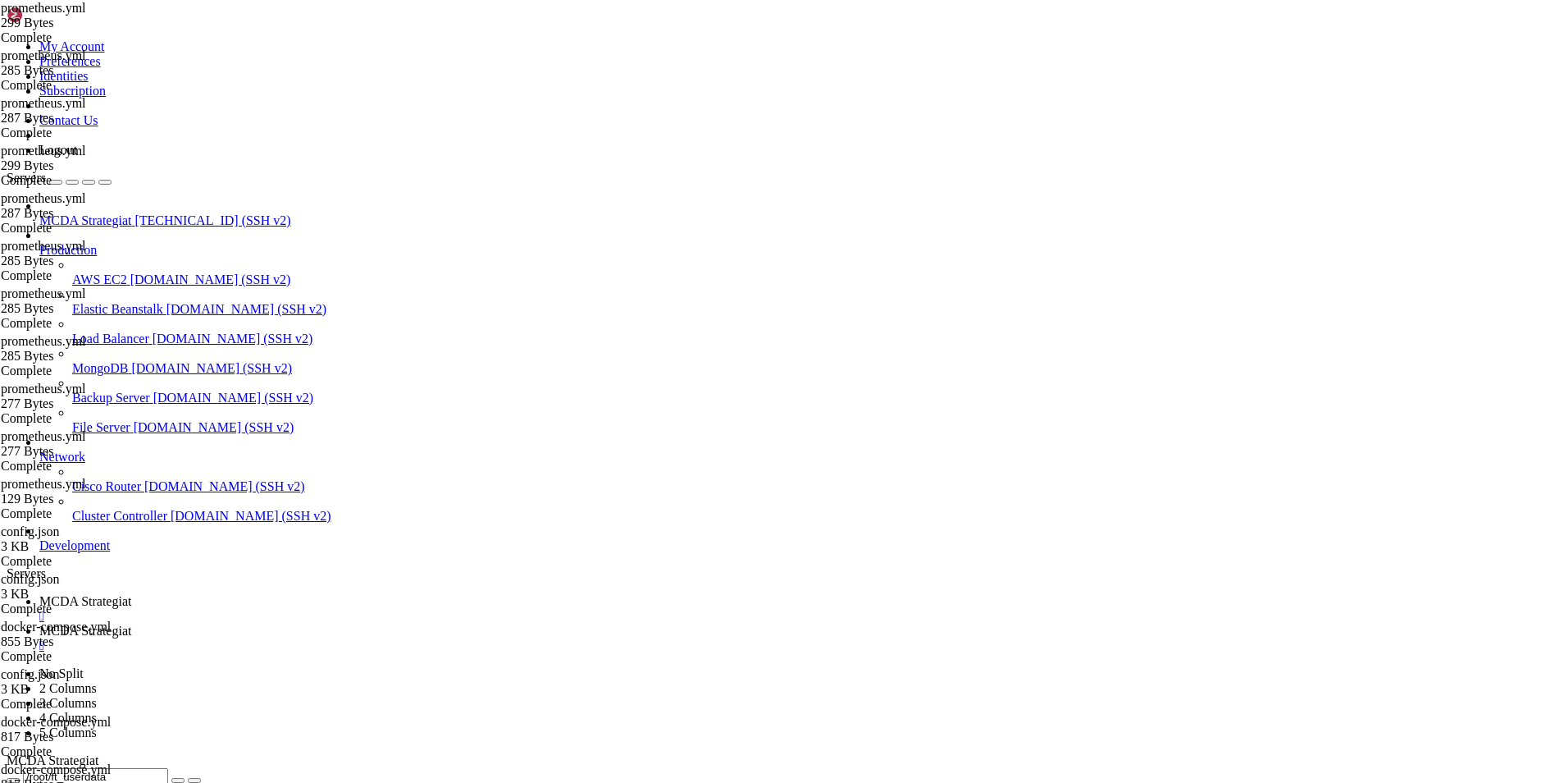
drag, startPoint x: 476, startPoint y: 228, endPoint x: 238, endPoint y: 82, distance: 279.2
drag, startPoint x: 258, startPoint y: 73, endPoint x: 627, endPoint y: 294, distance: 430.1
type textarea "static_configs: - targets: ['[TECHNICAL_ID]']"
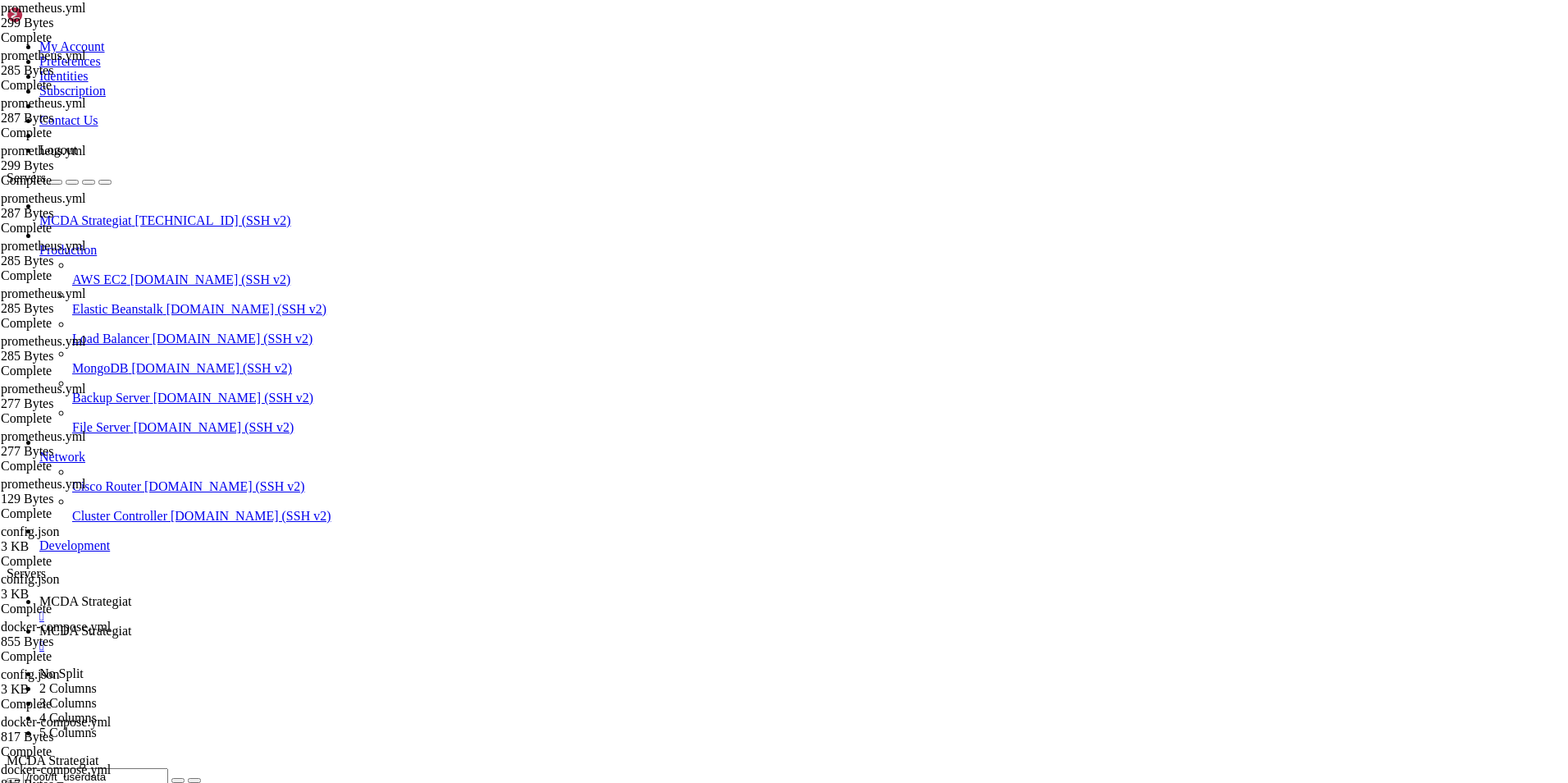
click at [131, 623] on span "MCDA Strategiat" at bounding box center [85, 630] width 92 height 14
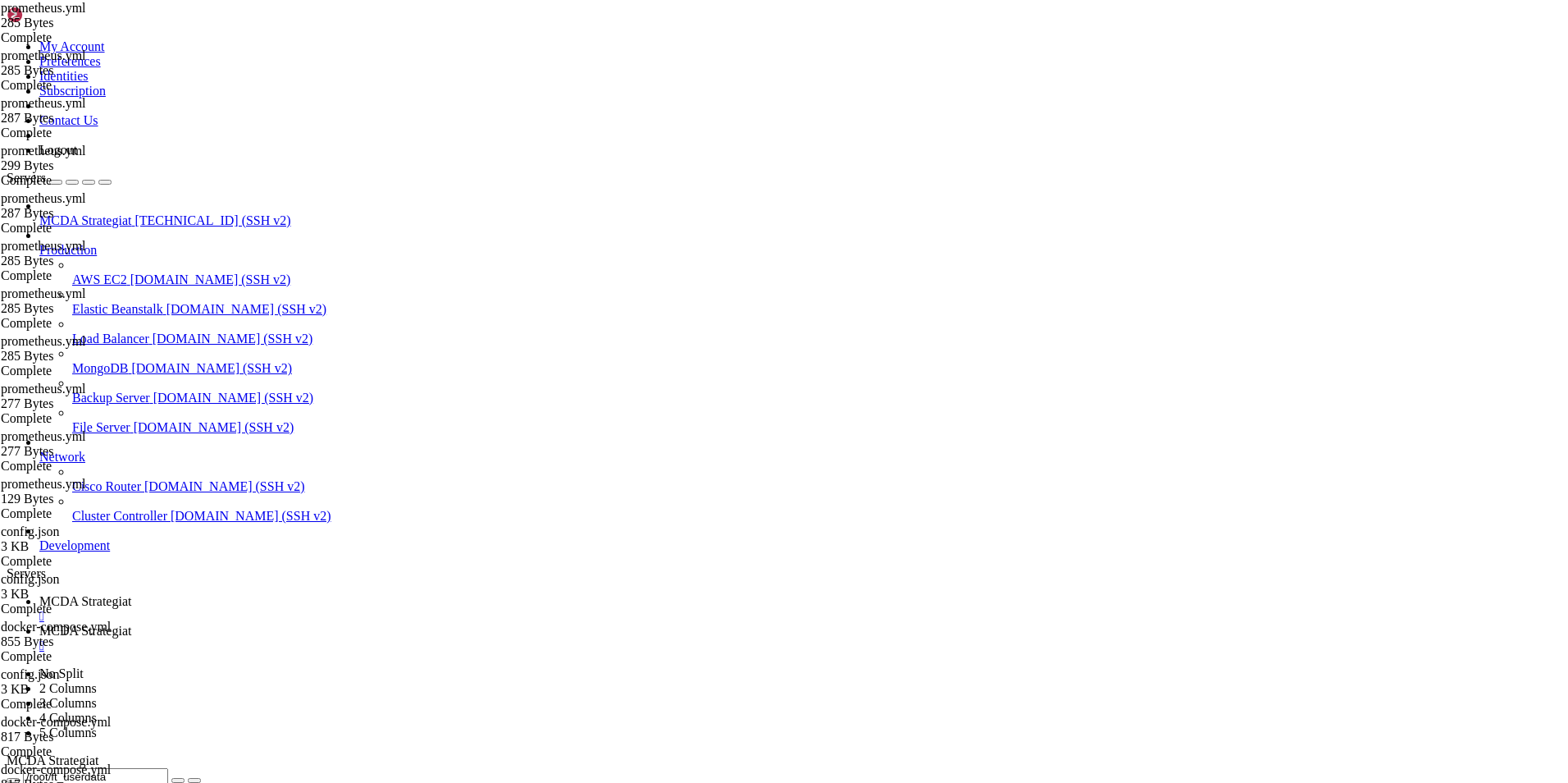
drag, startPoint x: 544, startPoint y: 2355, endPoint x: 293, endPoint y: 2355, distance: 251.0
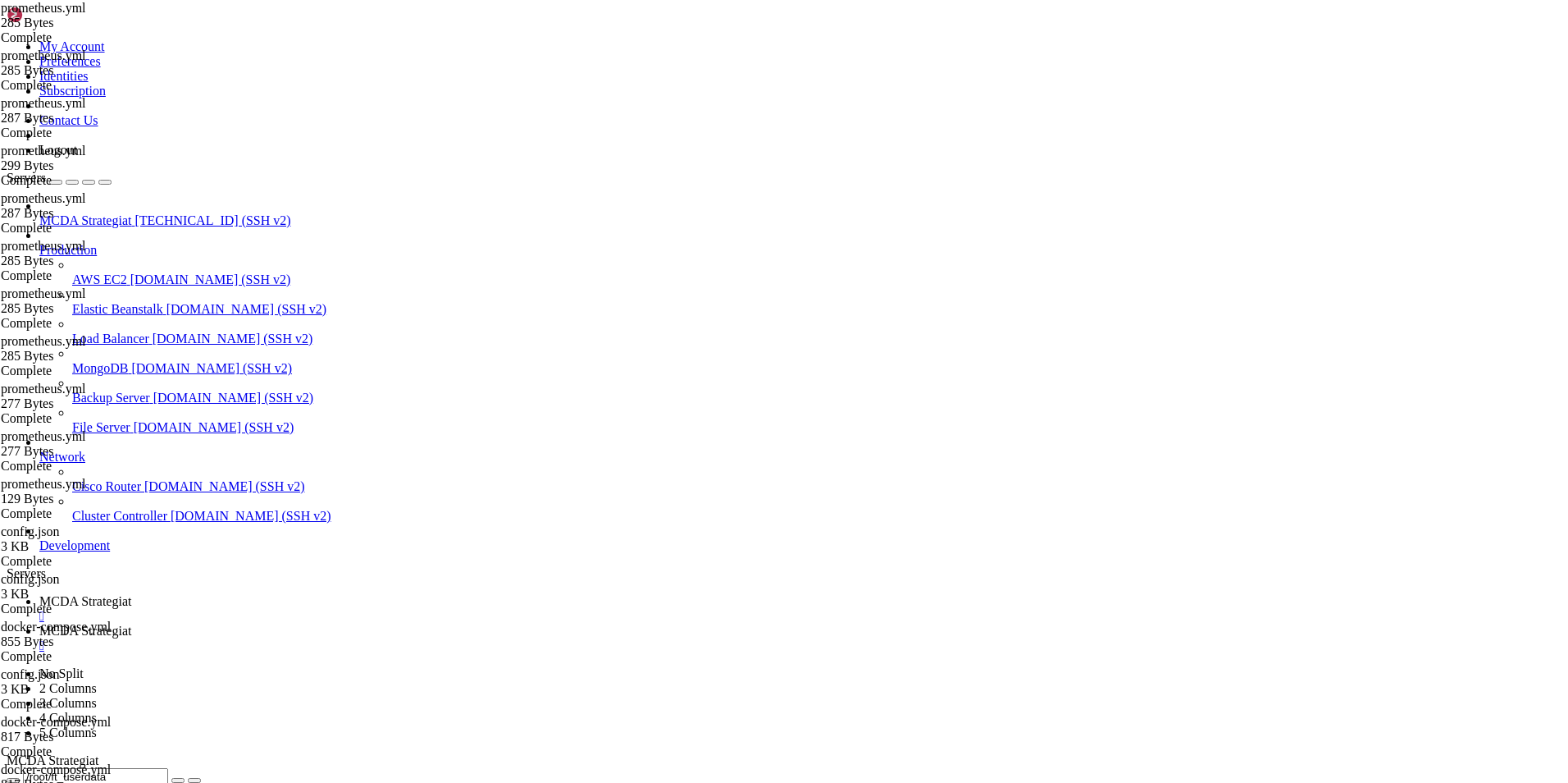
drag, startPoint x: 91, startPoint y: 2348, endPoint x: 21, endPoint y: 2019, distance: 336.4
click at [131, 594] on span "MCDA Strategiat" at bounding box center [85, 600] width 92 height 14
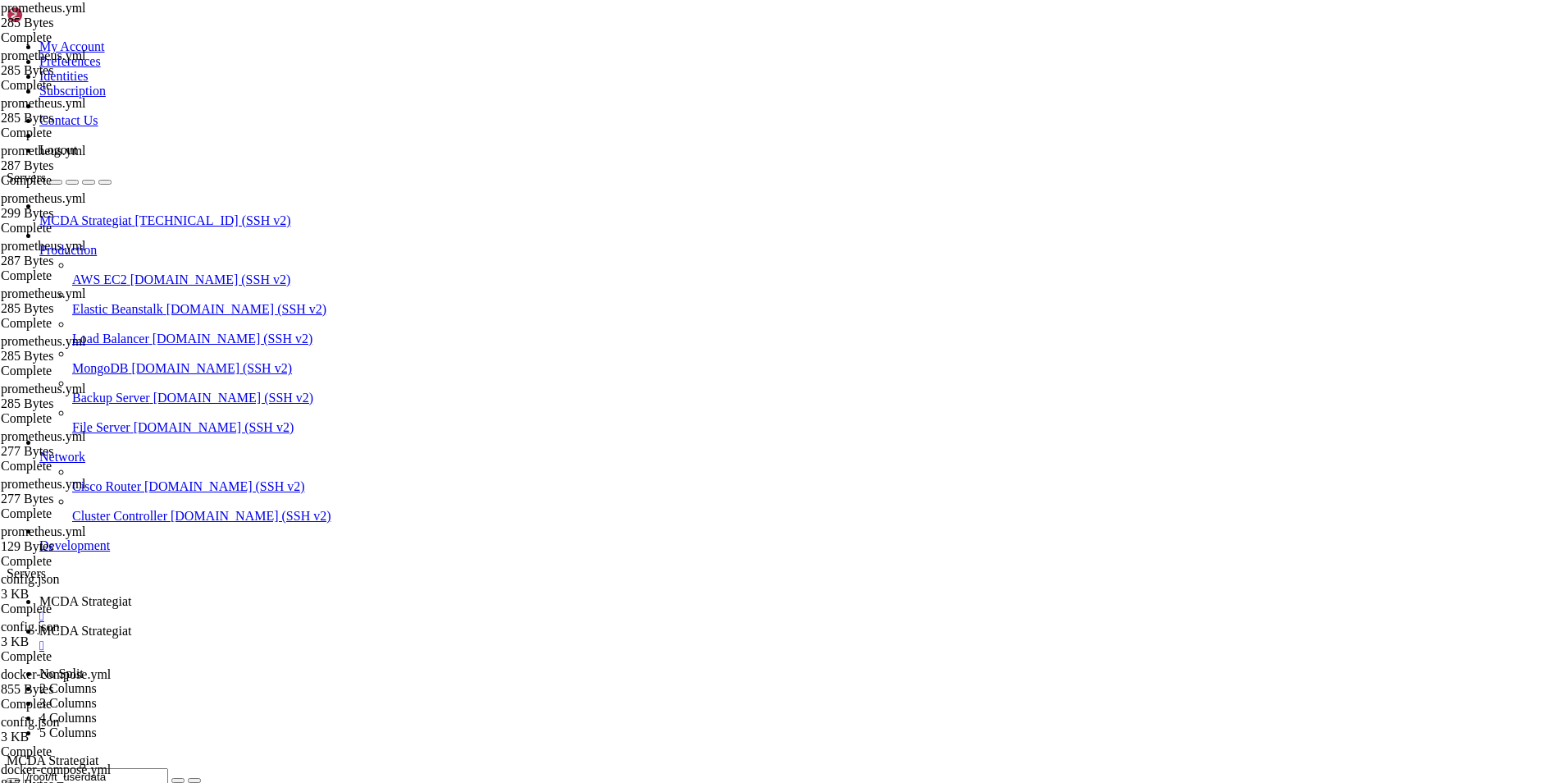
type textarea "- targets: ['[TECHNICAL_ID]']"
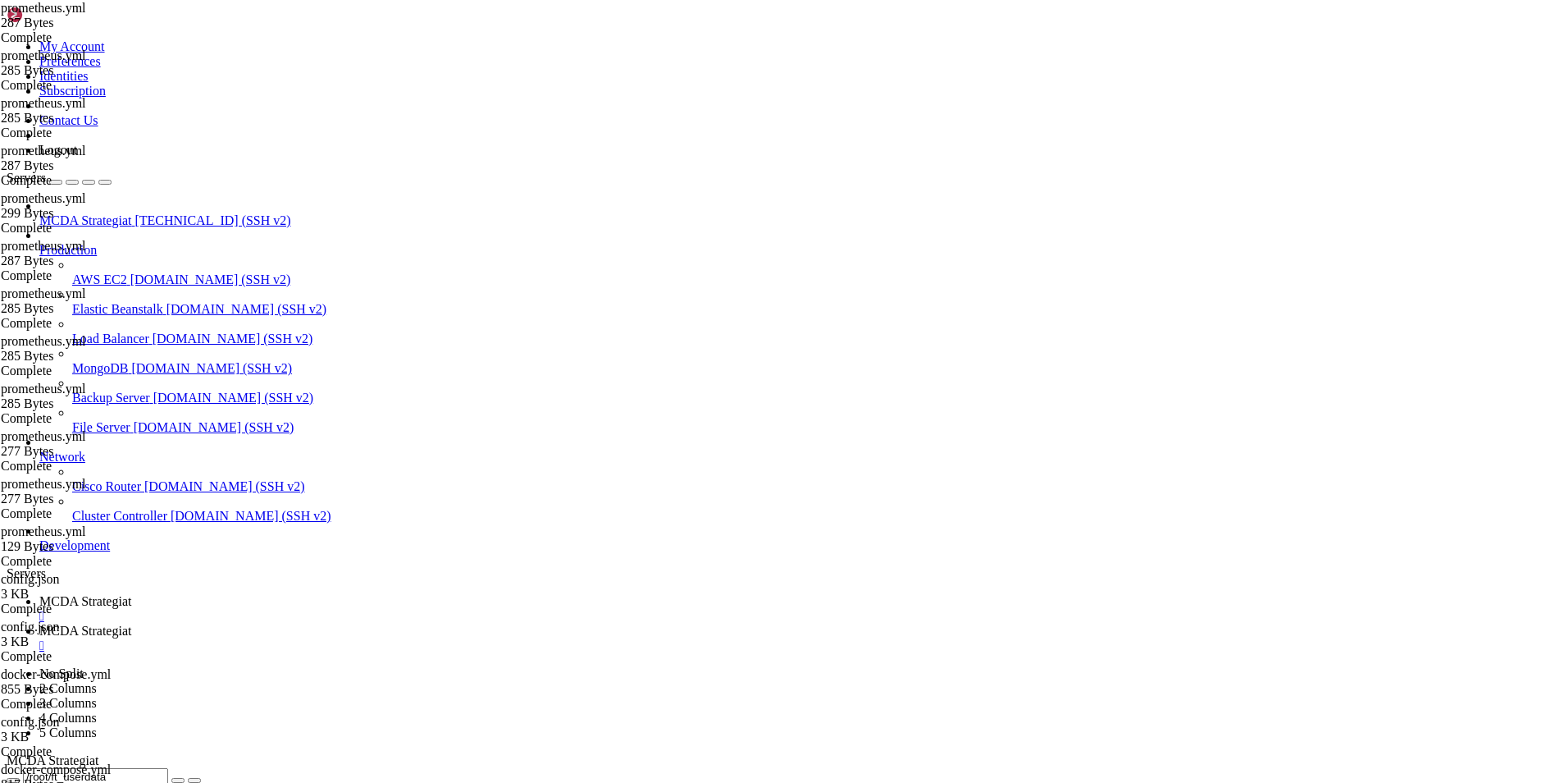
click at [131, 623] on span "MCDA Strategiat" at bounding box center [85, 630] width 92 height 14
drag, startPoint x: 84, startPoint y: 2330, endPoint x: 17, endPoint y: 1748, distance: 585.8
copy div "<!DOCTYPE html> <html lang="en"> <head> <meta charset="utf-8"> <meta http-equiv…"
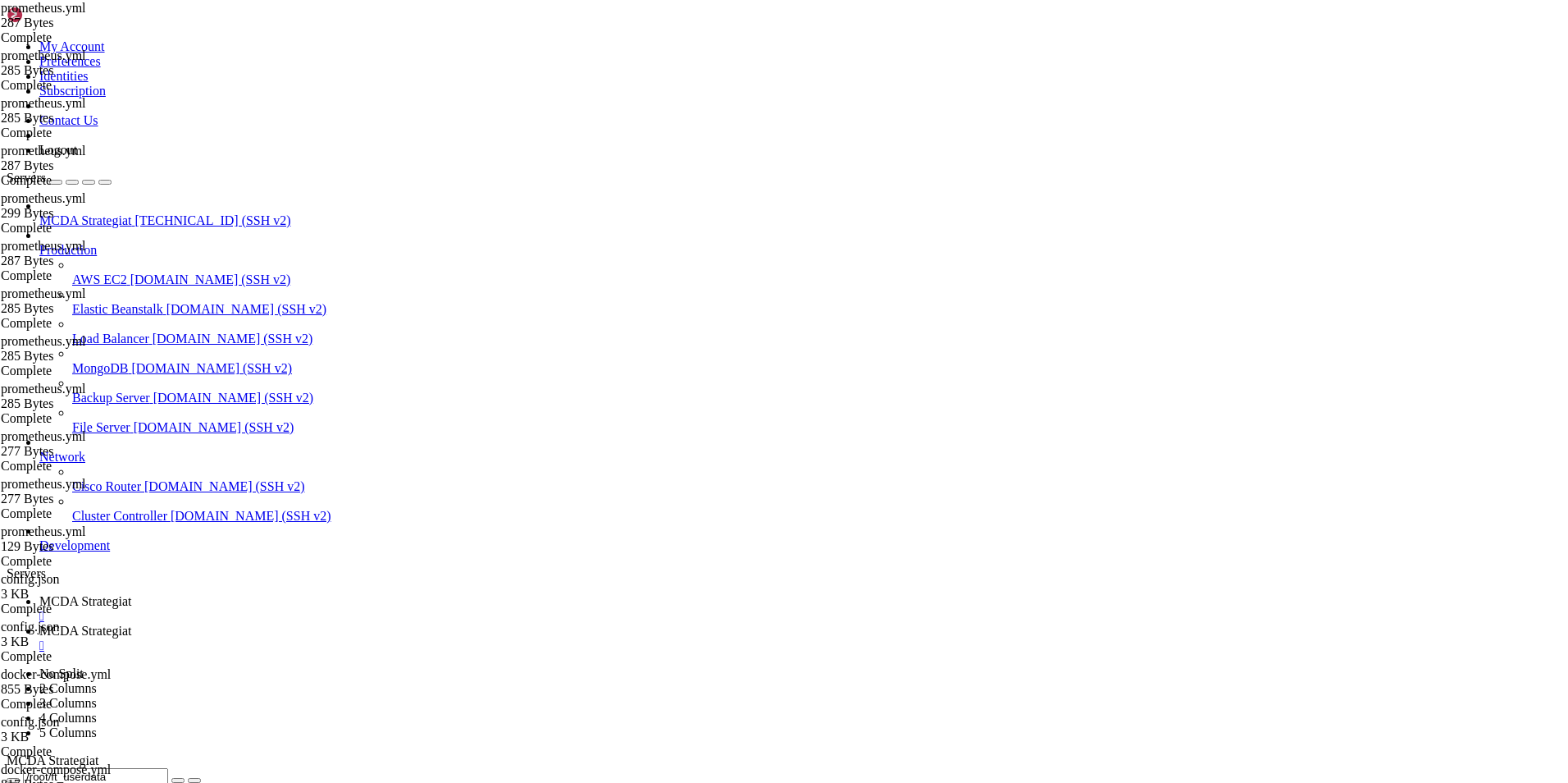
click at [131, 594] on span "MCDA Strategiat" at bounding box center [85, 600] width 92 height 14
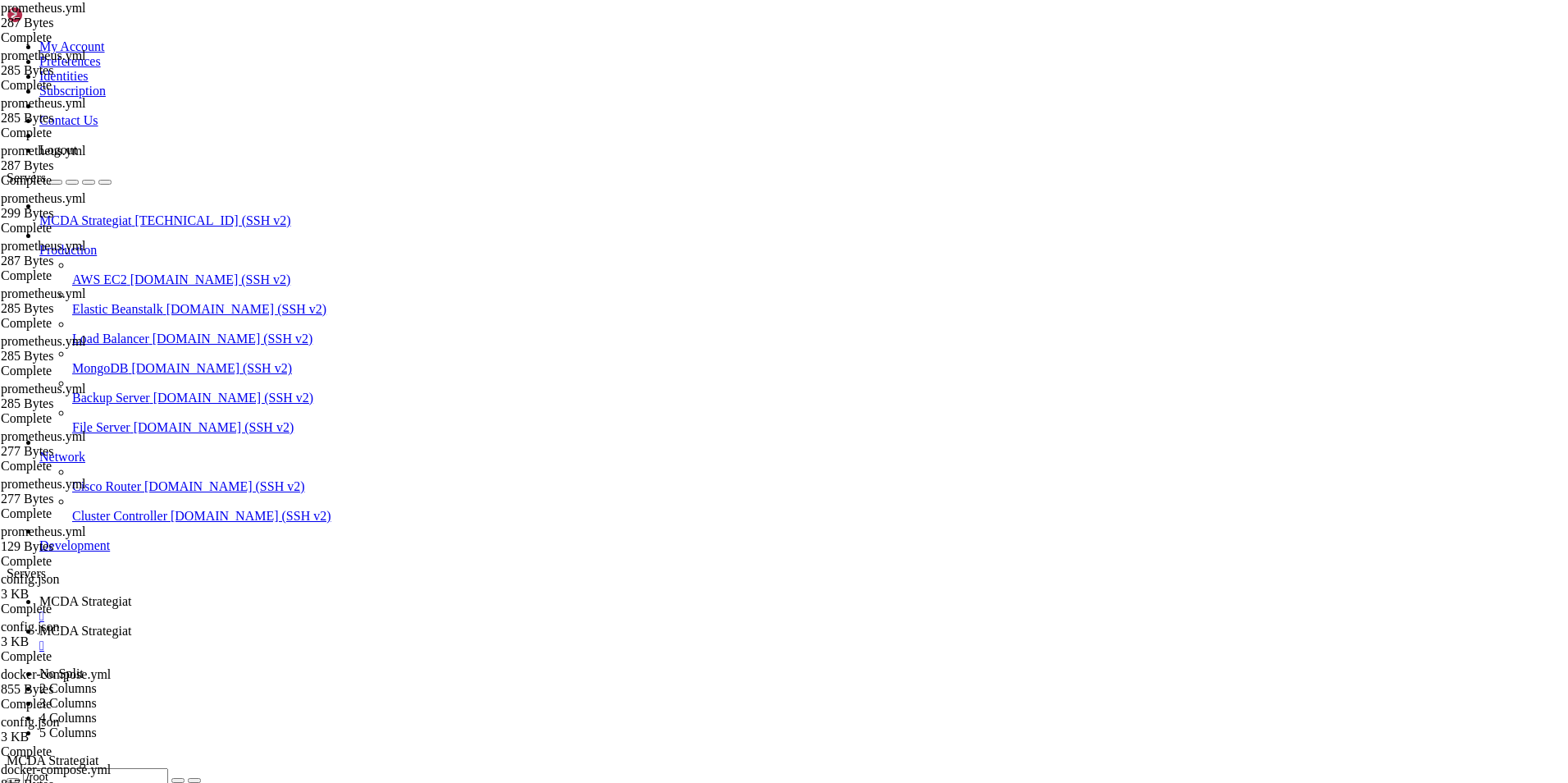
type input "/root/ft_userdata/user_data"
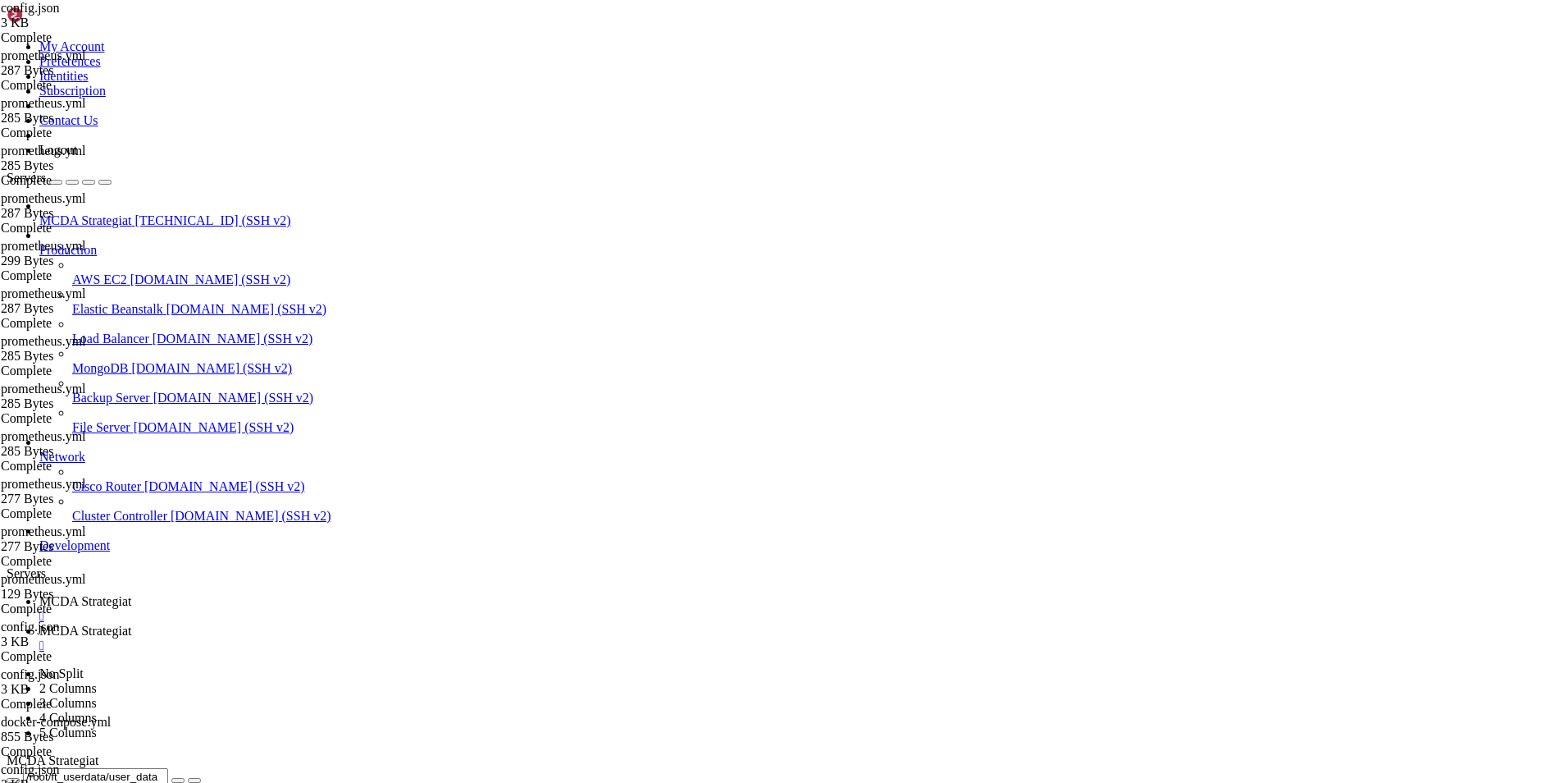
scroll to position [0, 3]
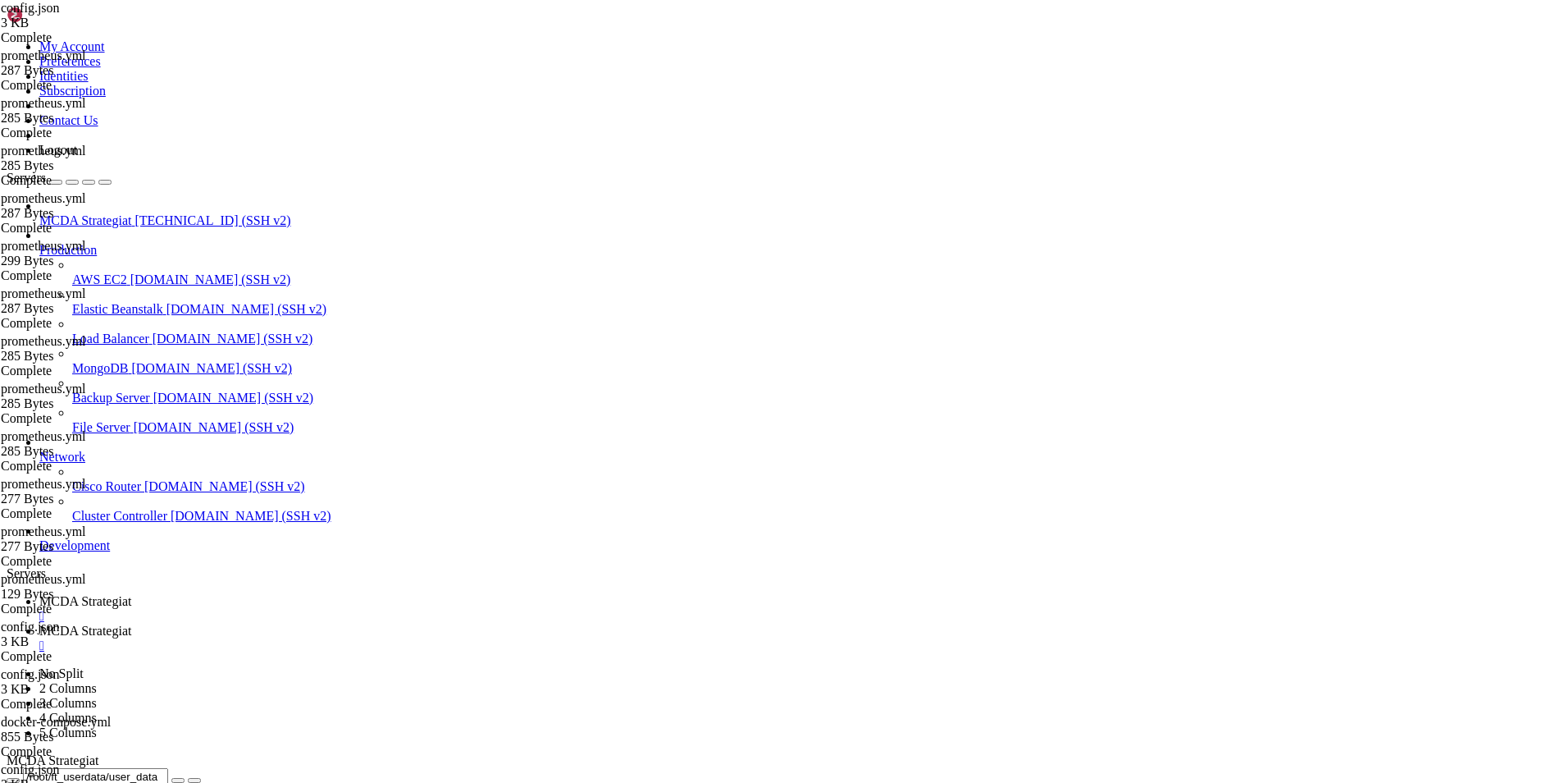
type textarea ""port": 8081"
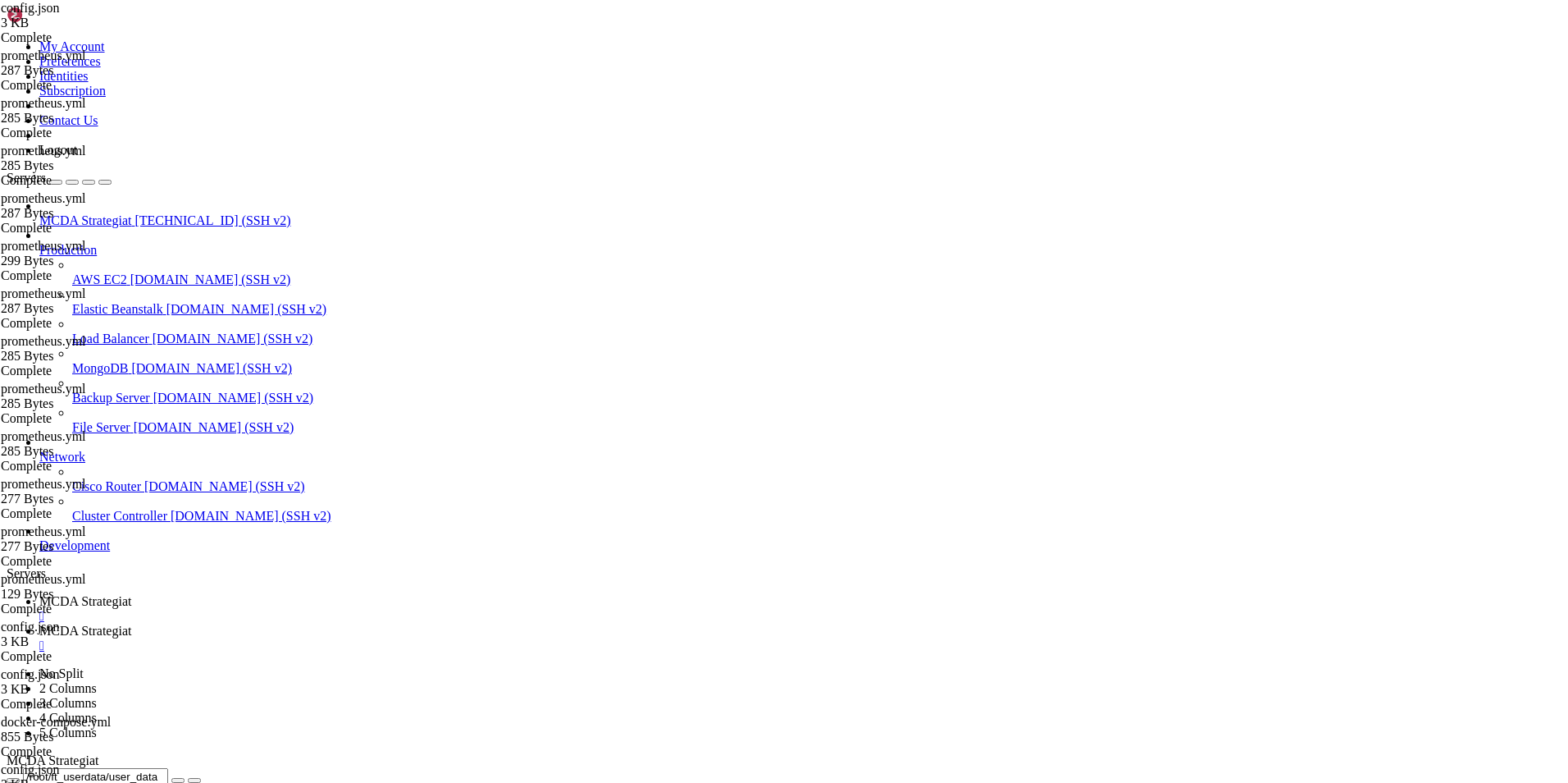
type textarea "},"
paste textarea "}"
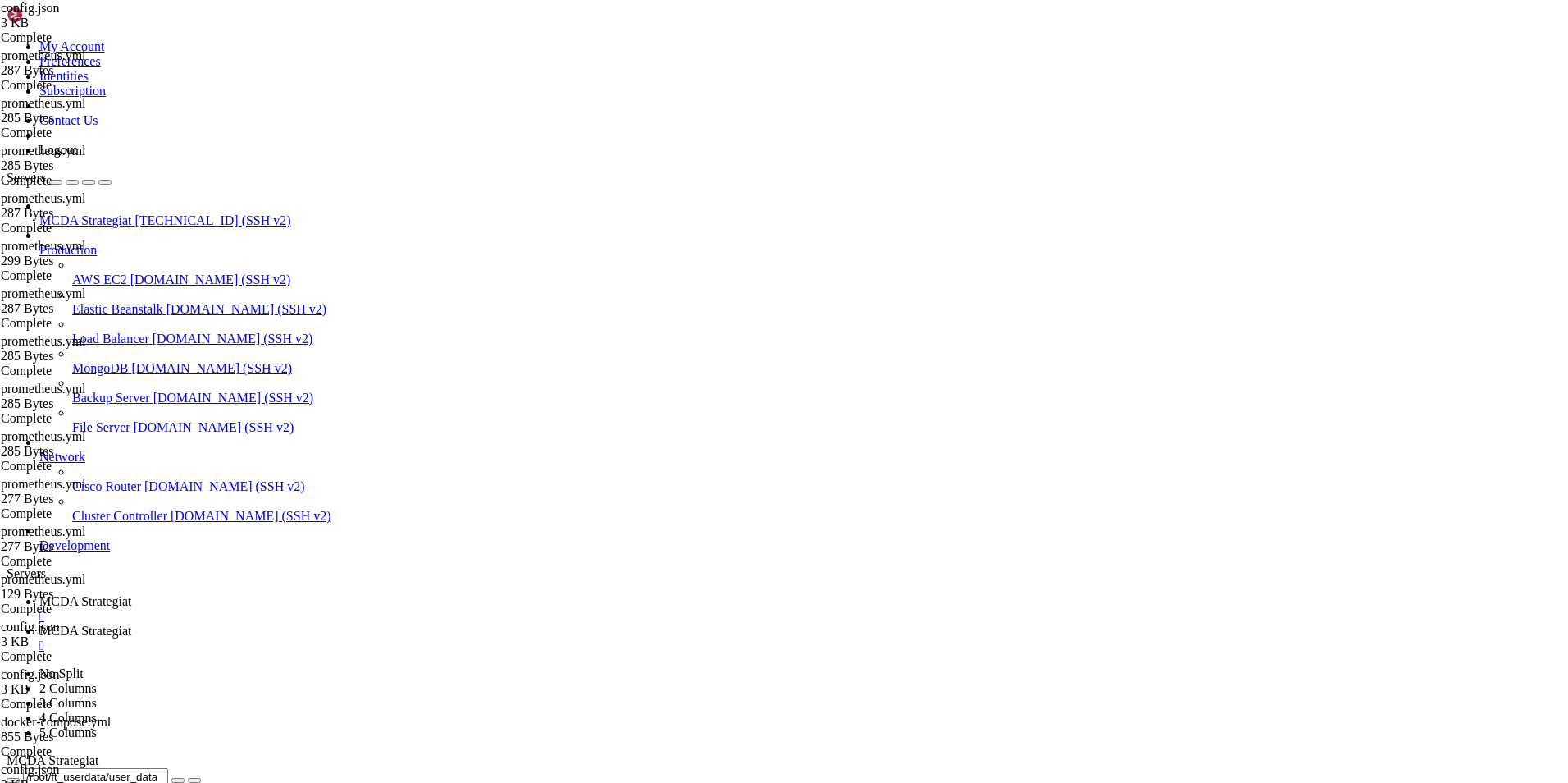
type textarea "}"
type textarea "},"
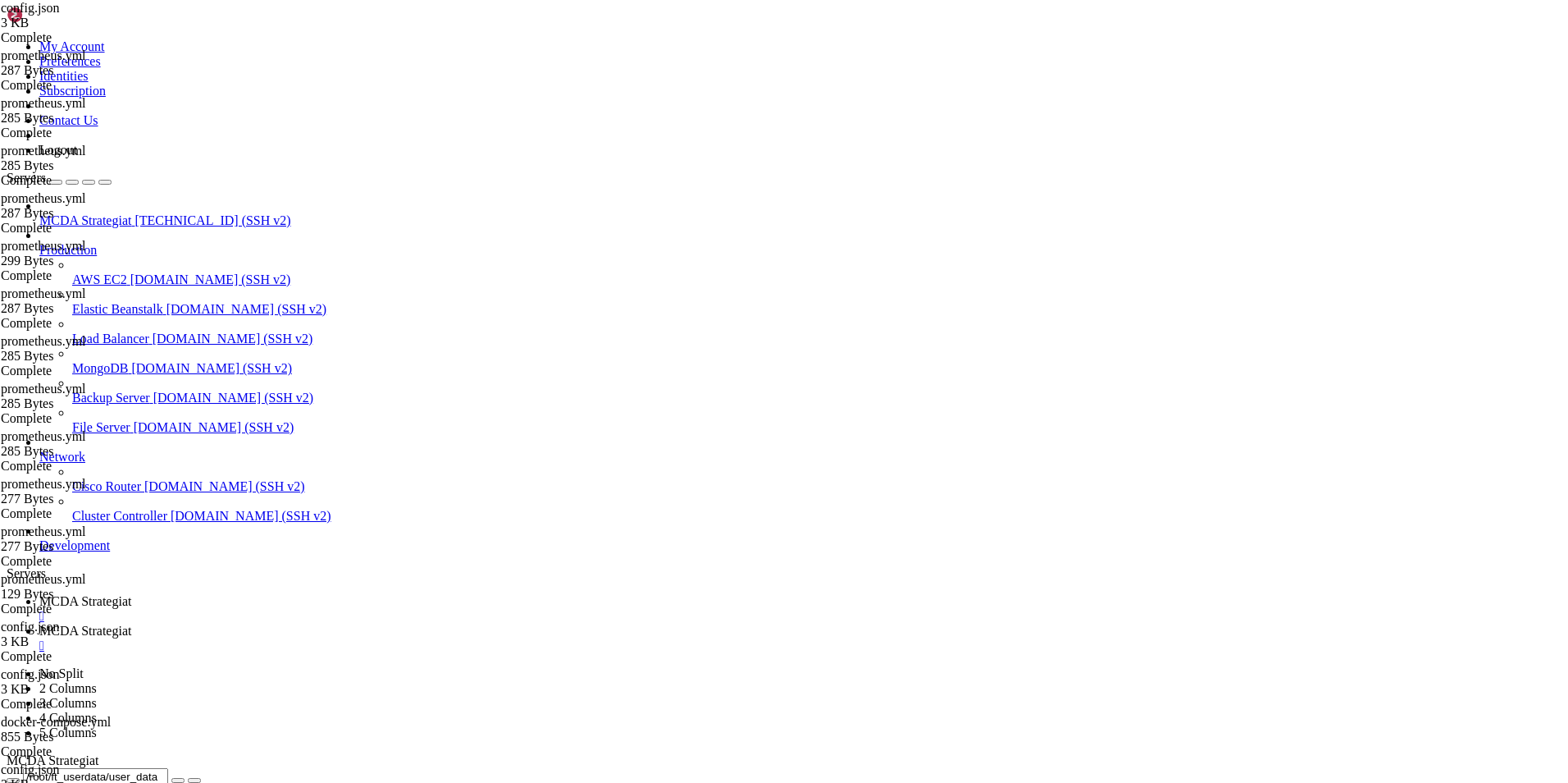
type textarea "}"
type textarea ""force_entry_enable": false,"
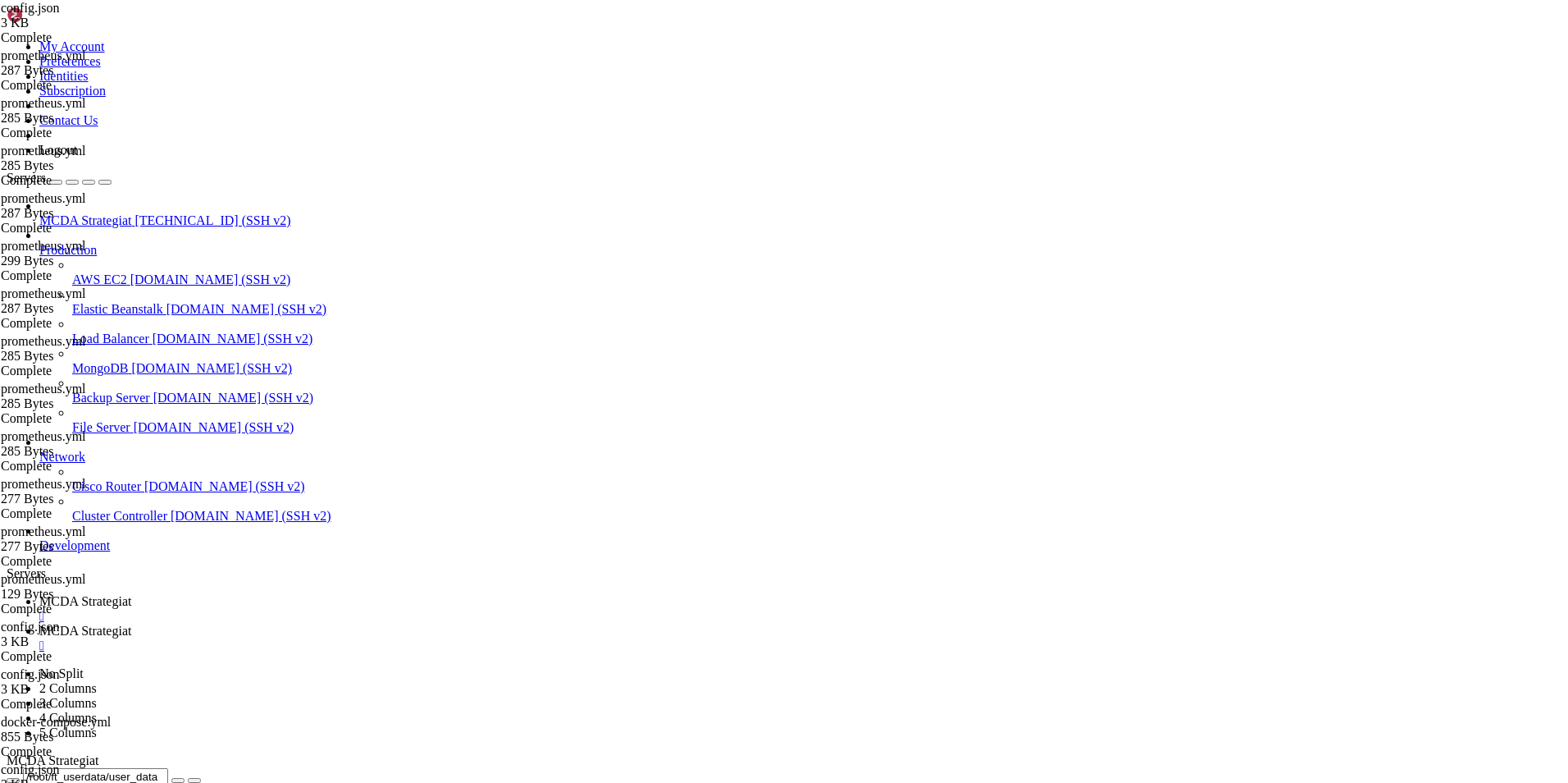
click at [131, 623] on span "MCDA Strategiat" at bounding box center [85, 630] width 92 height 14
click at [131, 594] on span "MCDA Strategiat" at bounding box center [85, 600] width 92 height 14
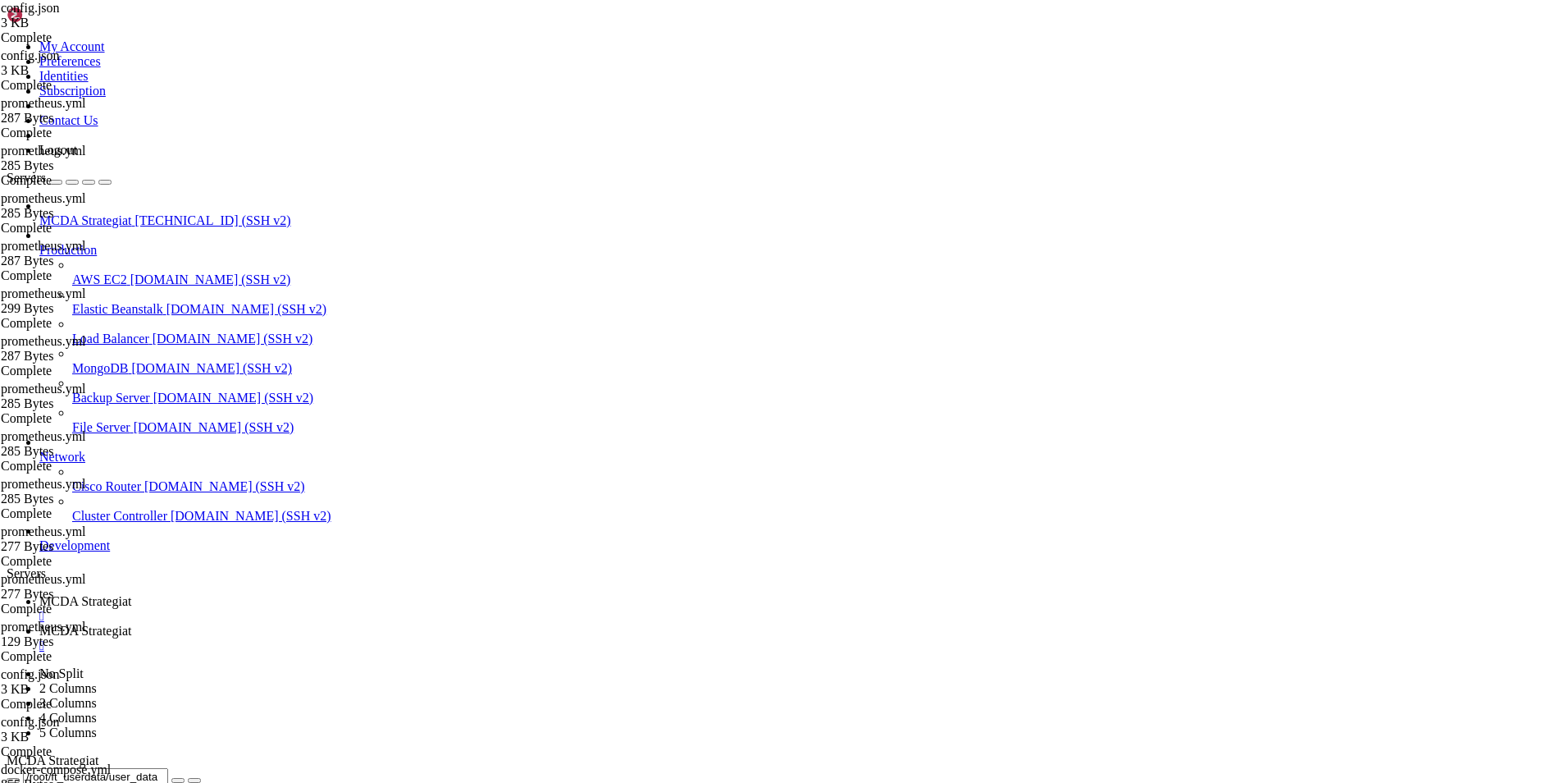
scroll to position [148, 0]
type textarea ""listen_ip_address": "[TECHNICAL_ID]","
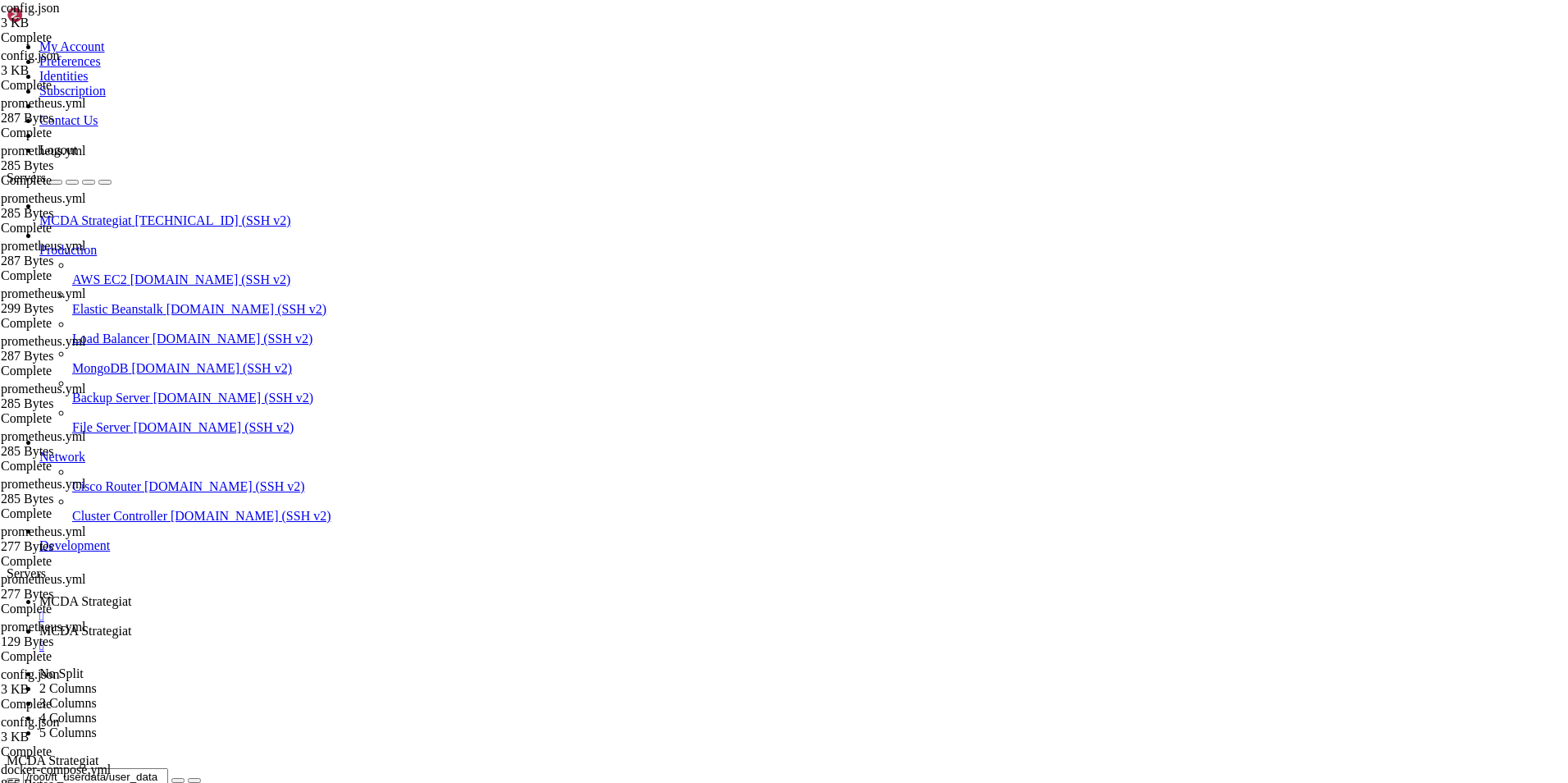
click at [131, 623] on span "MCDA Strategiat" at bounding box center [85, 630] width 92 height 14
click at [131, 594] on span "MCDA Strategiat" at bounding box center [85, 600] width 92 height 14
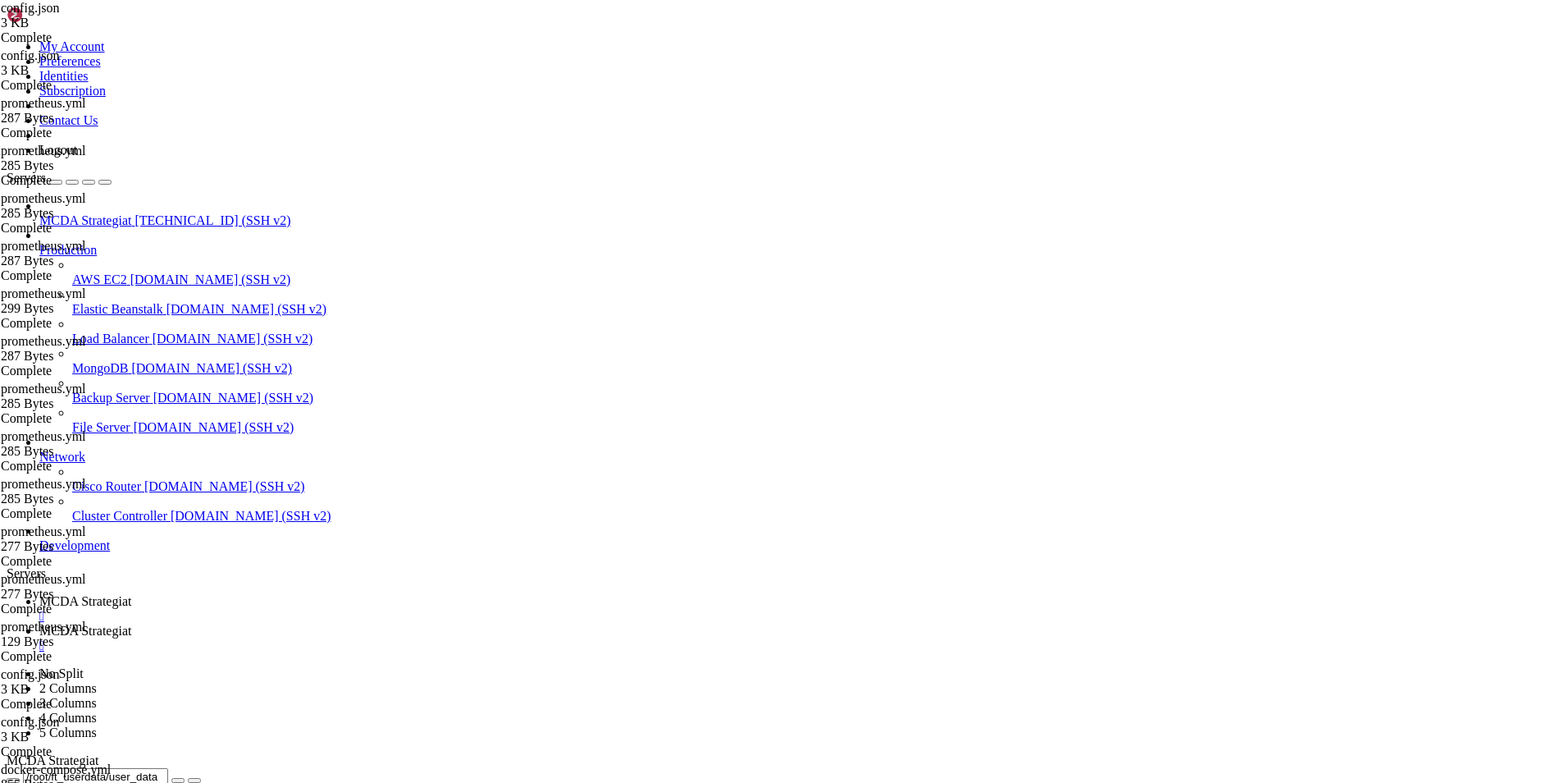
type input "/root/ft_userdata"
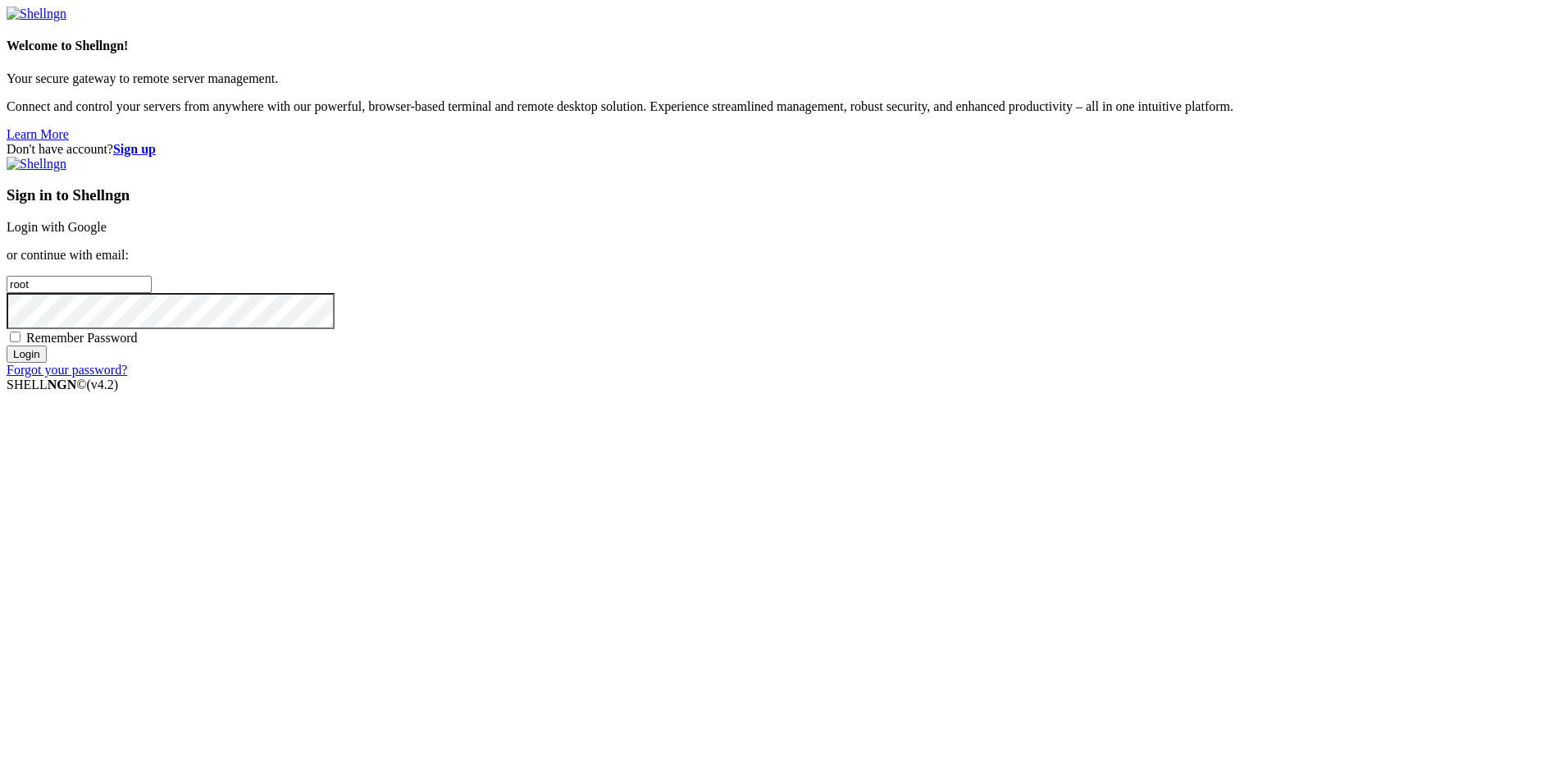
click at [106, 234] on link "Login with Google" at bounding box center [56, 227] width 100 height 14
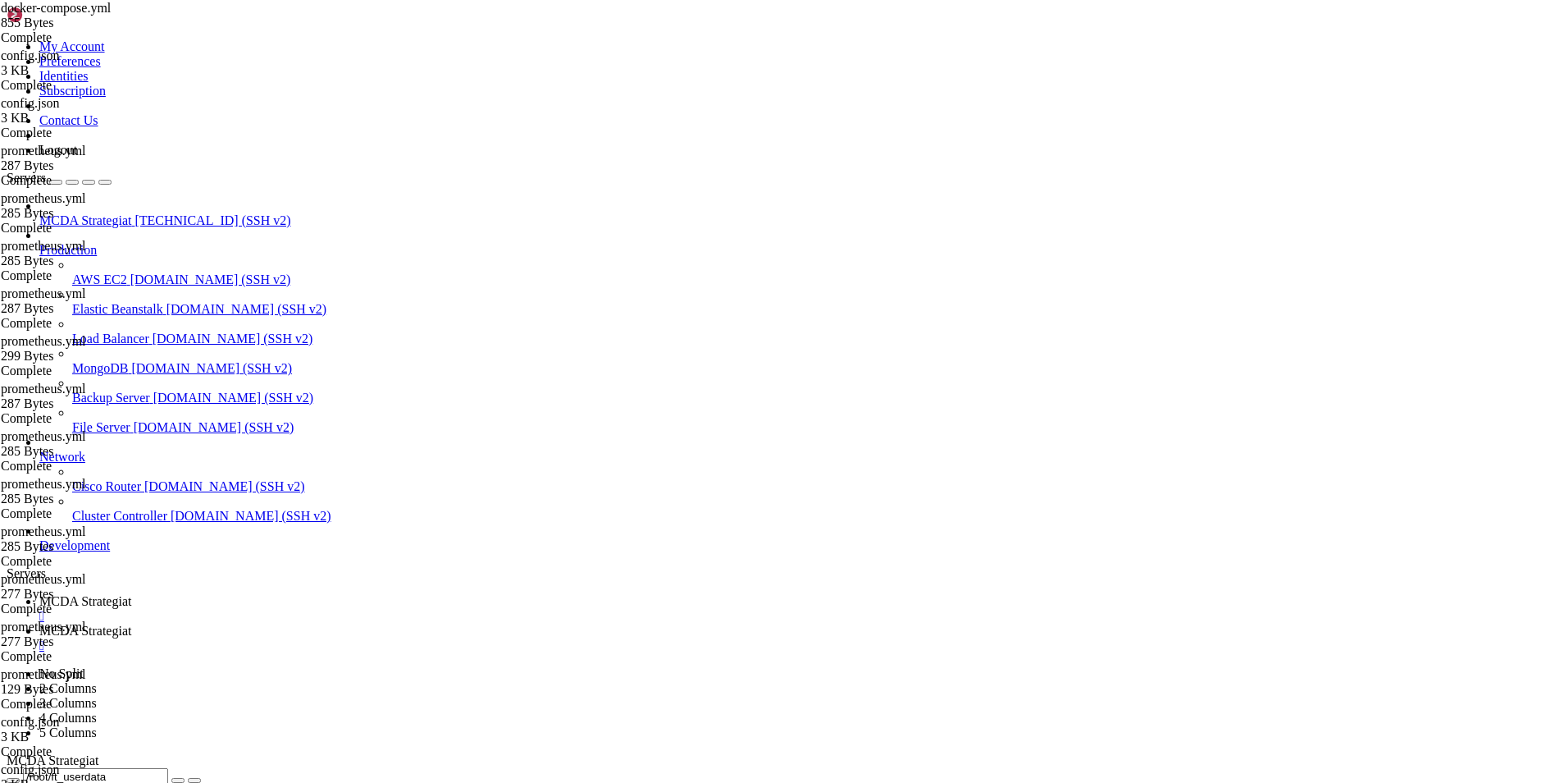
scroll to position [6203, 0]
click at [307, 594] on link "MCDA Strategiat " at bounding box center [800, 609] width 1522 height 29
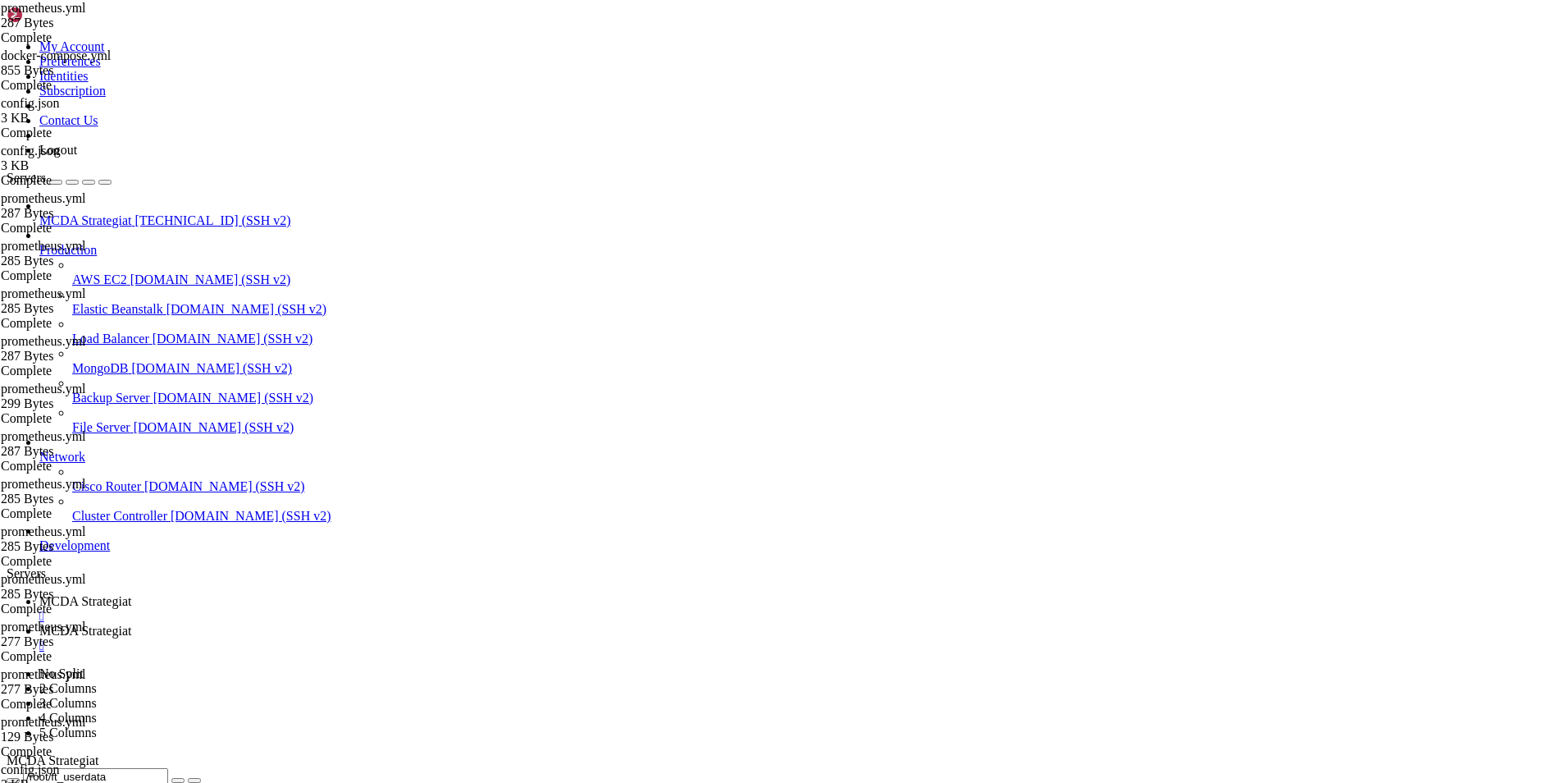
type textarea "- targets: ['[TECHNICAL_ID]']"
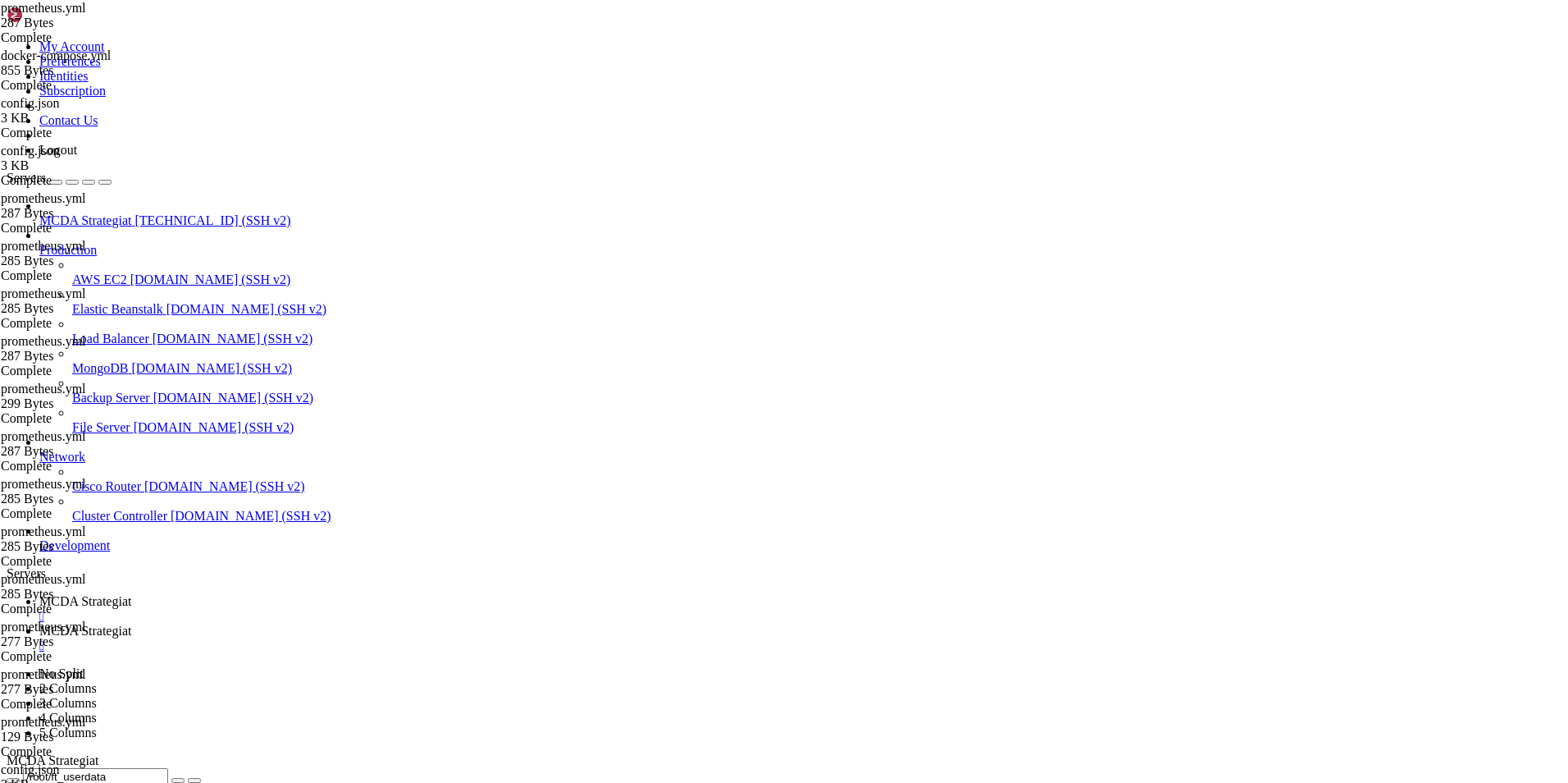
click at [131, 623] on span "MCDA Strategiat" at bounding box center [85, 630] width 92 height 14
drag, startPoint x: 790, startPoint y: 2267, endPoint x: 1339, endPoint y: 2270, distance: 549.0
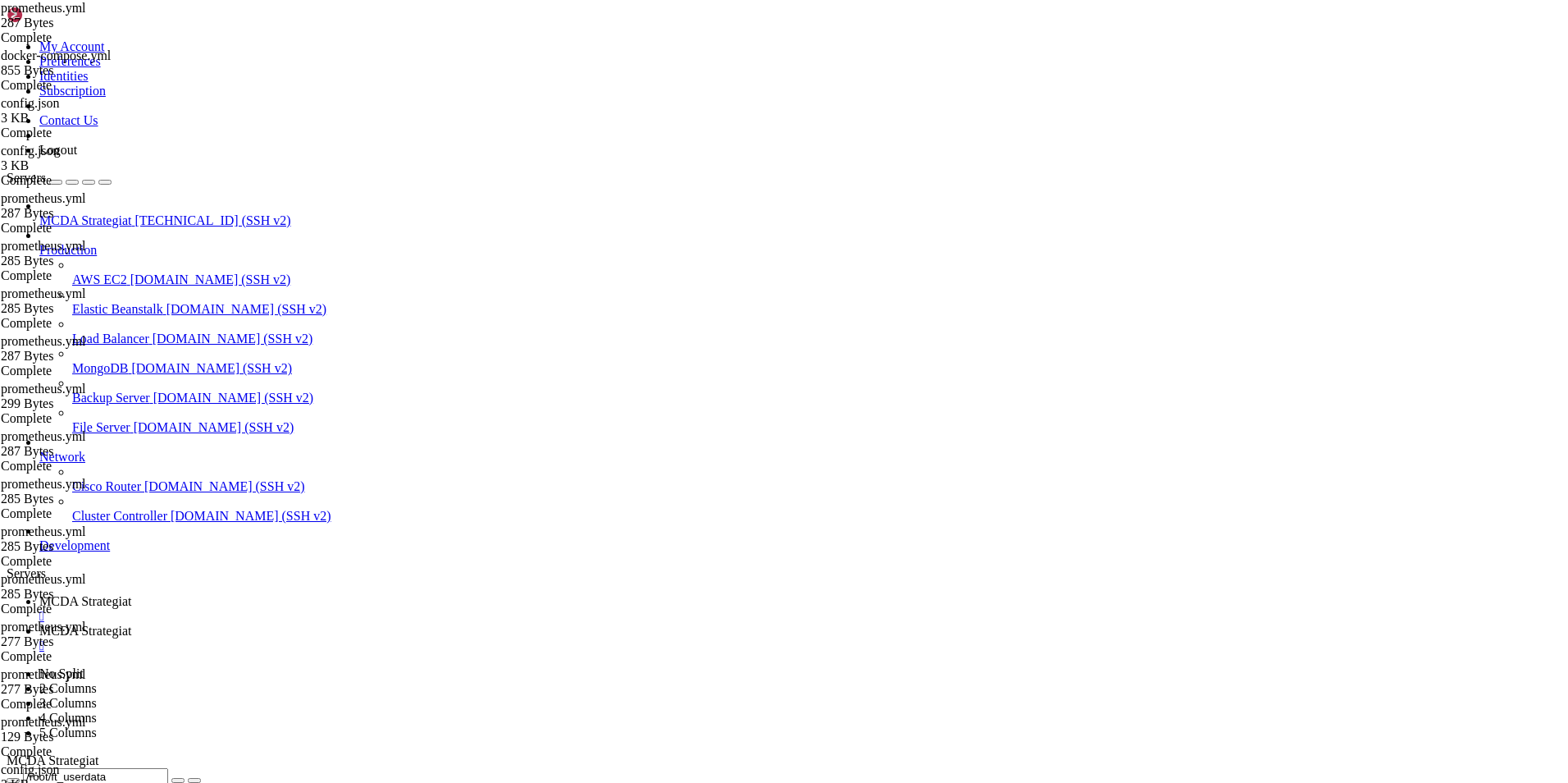
drag, startPoint x: 1361, startPoint y: 2267, endPoint x: 1094, endPoint y: 2268, distance: 267.0
drag, startPoint x: 204, startPoint y: 2347, endPoint x: 11, endPoint y: 2263, distance: 210.5
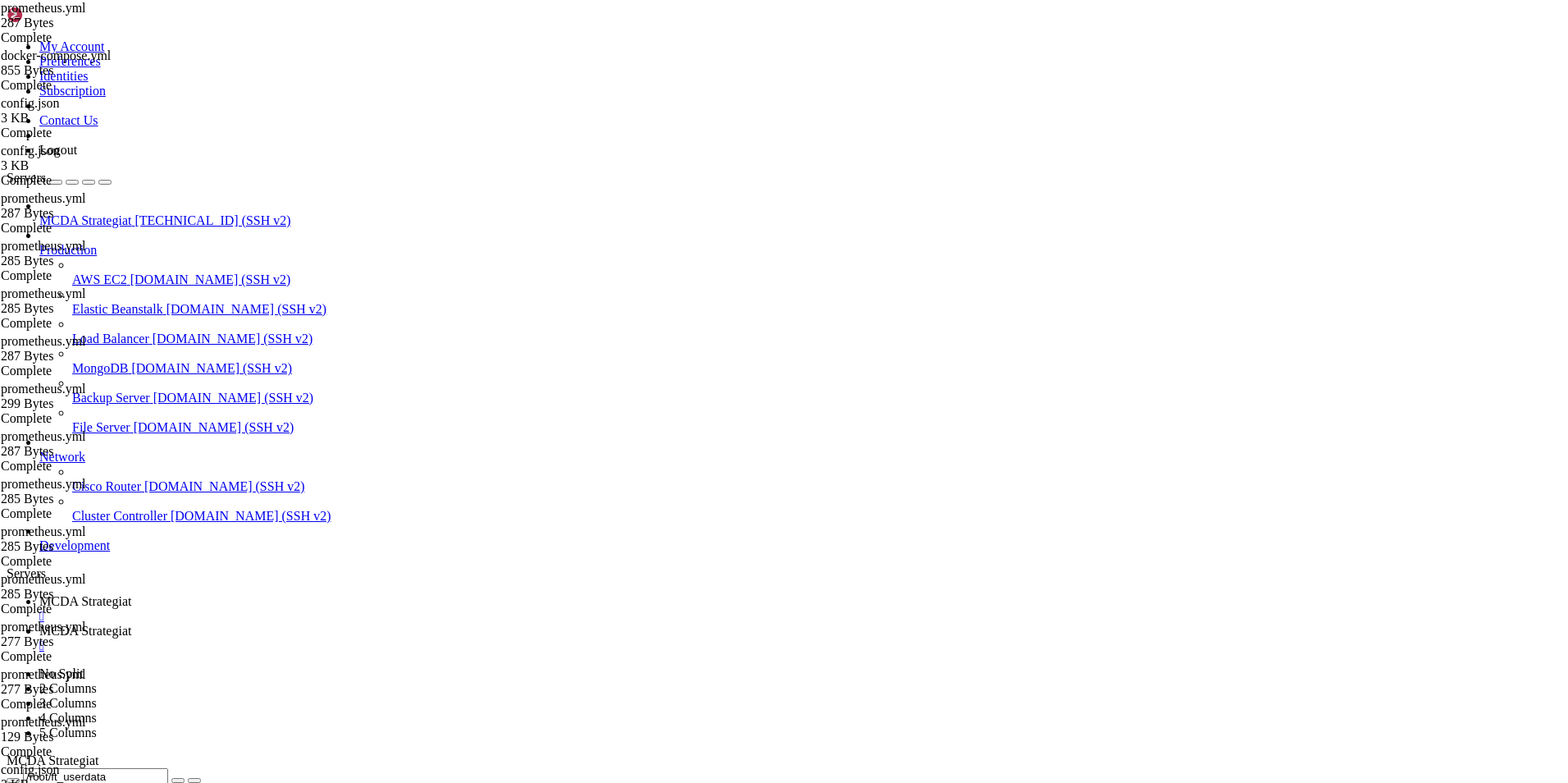
drag, startPoint x: 15, startPoint y: 2266, endPoint x: 297, endPoint y: 2336, distance: 290.6
copy div "e2286ad467b0 freqtradeorg/freqtrade:stable "freqtrade trade --c…" 13 seconds ag…"
click at [131, 594] on span "MCDA Strategiat" at bounding box center [85, 600] width 92 height 14
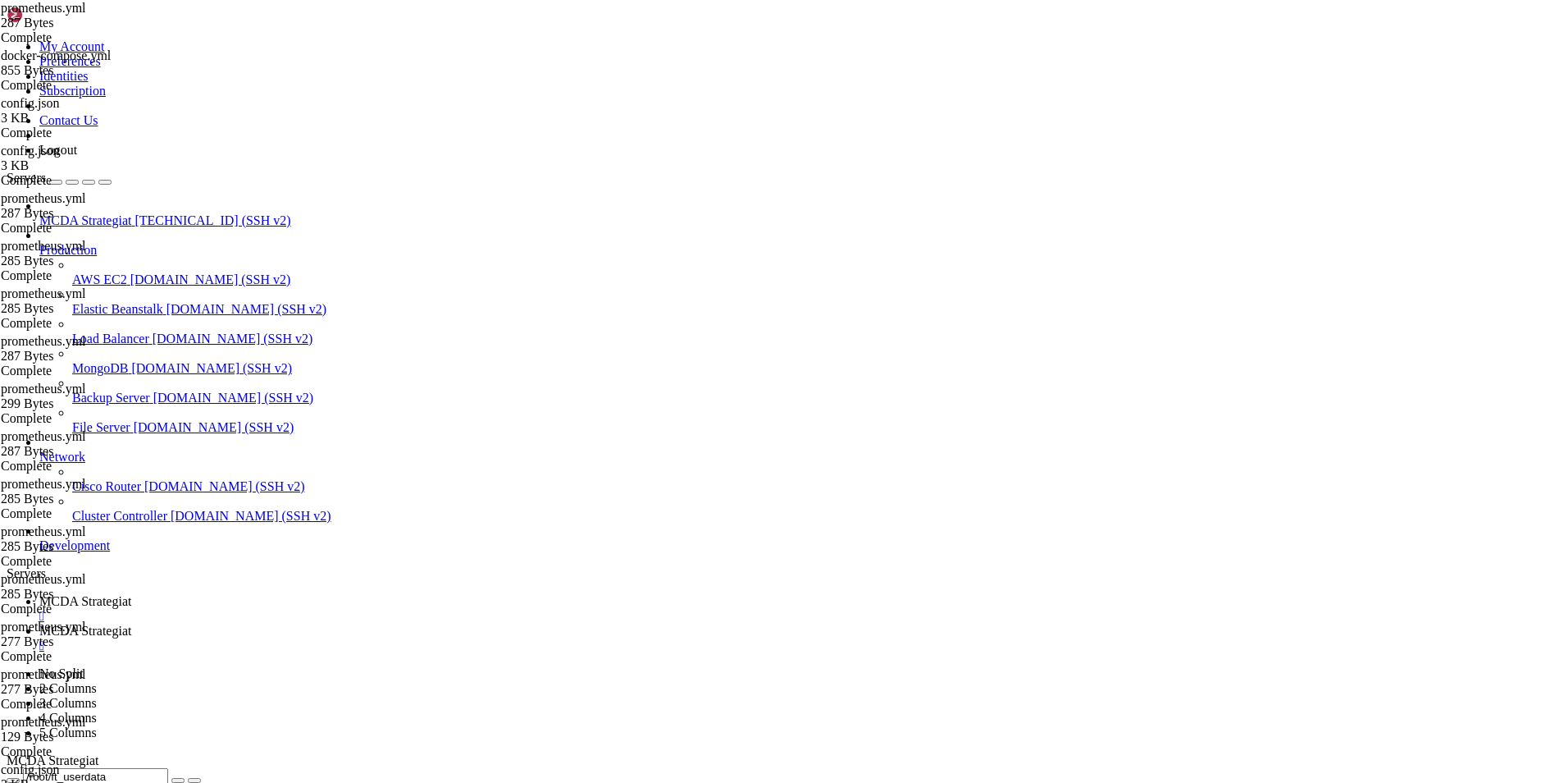
click at [131, 623] on span "MCDA Strategiat" at bounding box center [85, 630] width 92 height 14
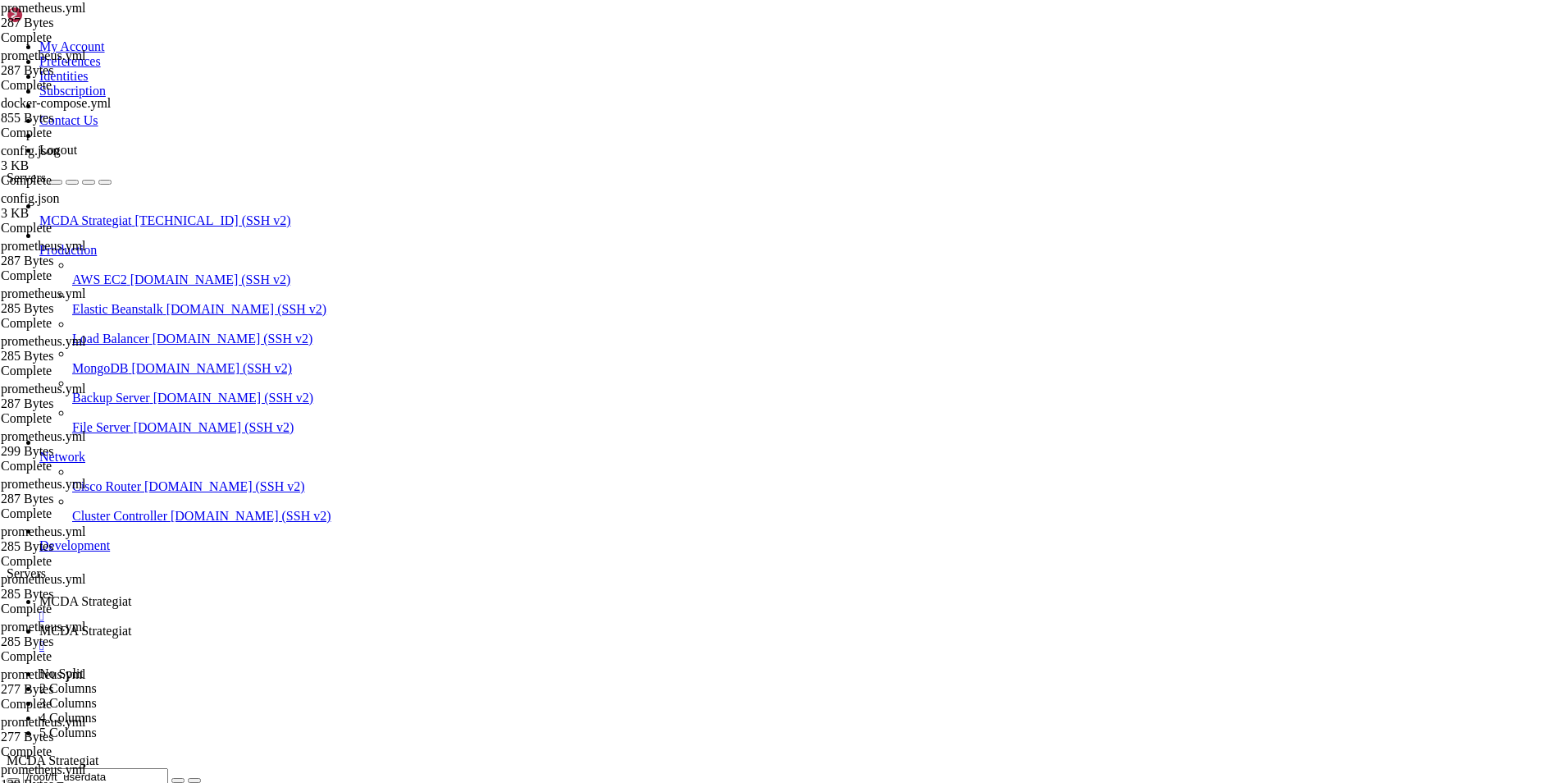
drag, startPoint x: 289, startPoint y: 2364, endPoint x: 422, endPoint y: 2340, distance: 135.1
drag, startPoint x: 390, startPoint y: 2366, endPoint x: 337, endPoint y: 2366, distance: 53.0
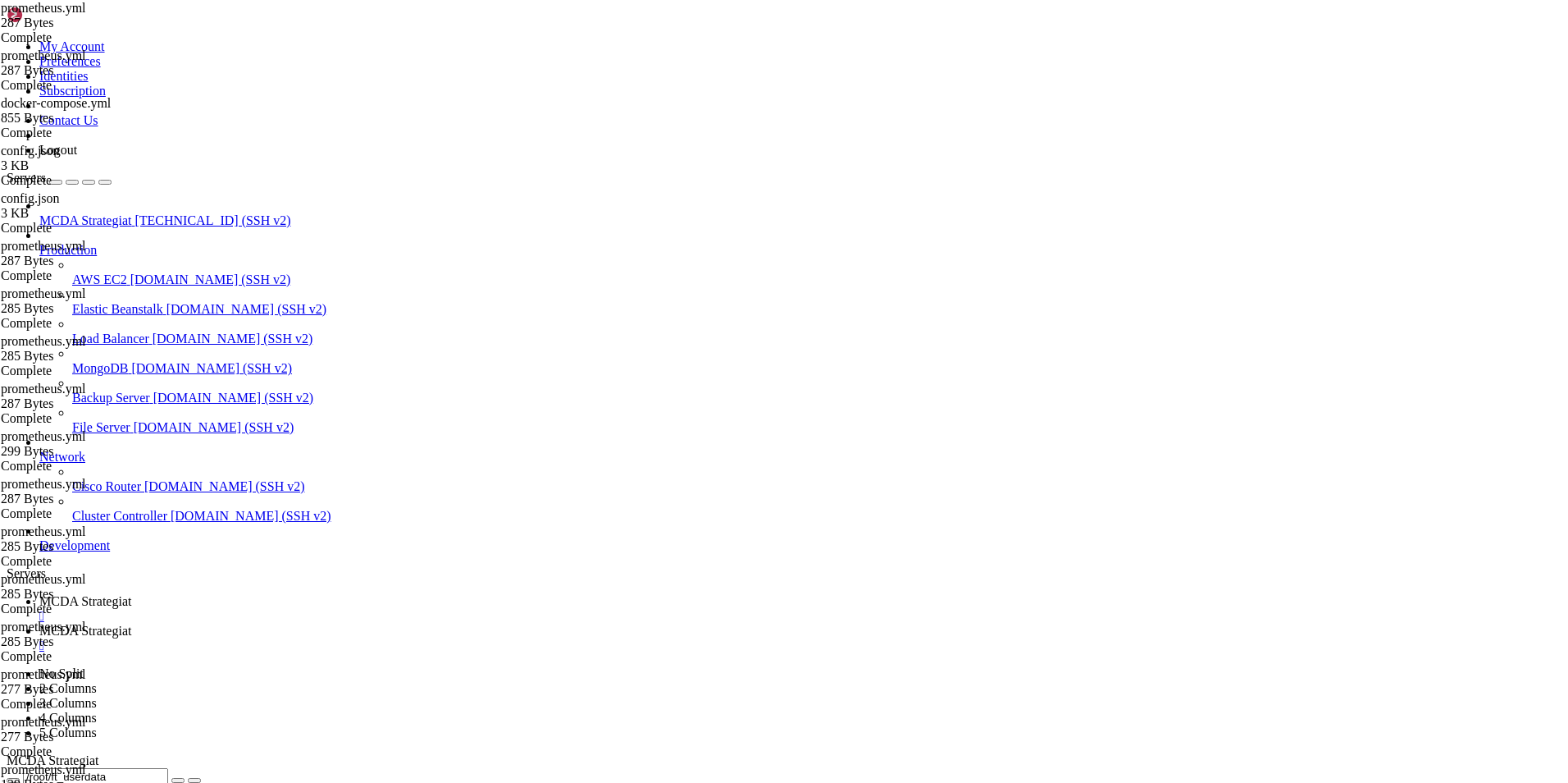
drag, startPoint x: 300, startPoint y: 2314, endPoint x: 484, endPoint y: 2358, distance: 189.2
copy div "docker exec -it prometheus curl [URL][TECHNICAL_ID] OCI runtime exec failed: ex…"
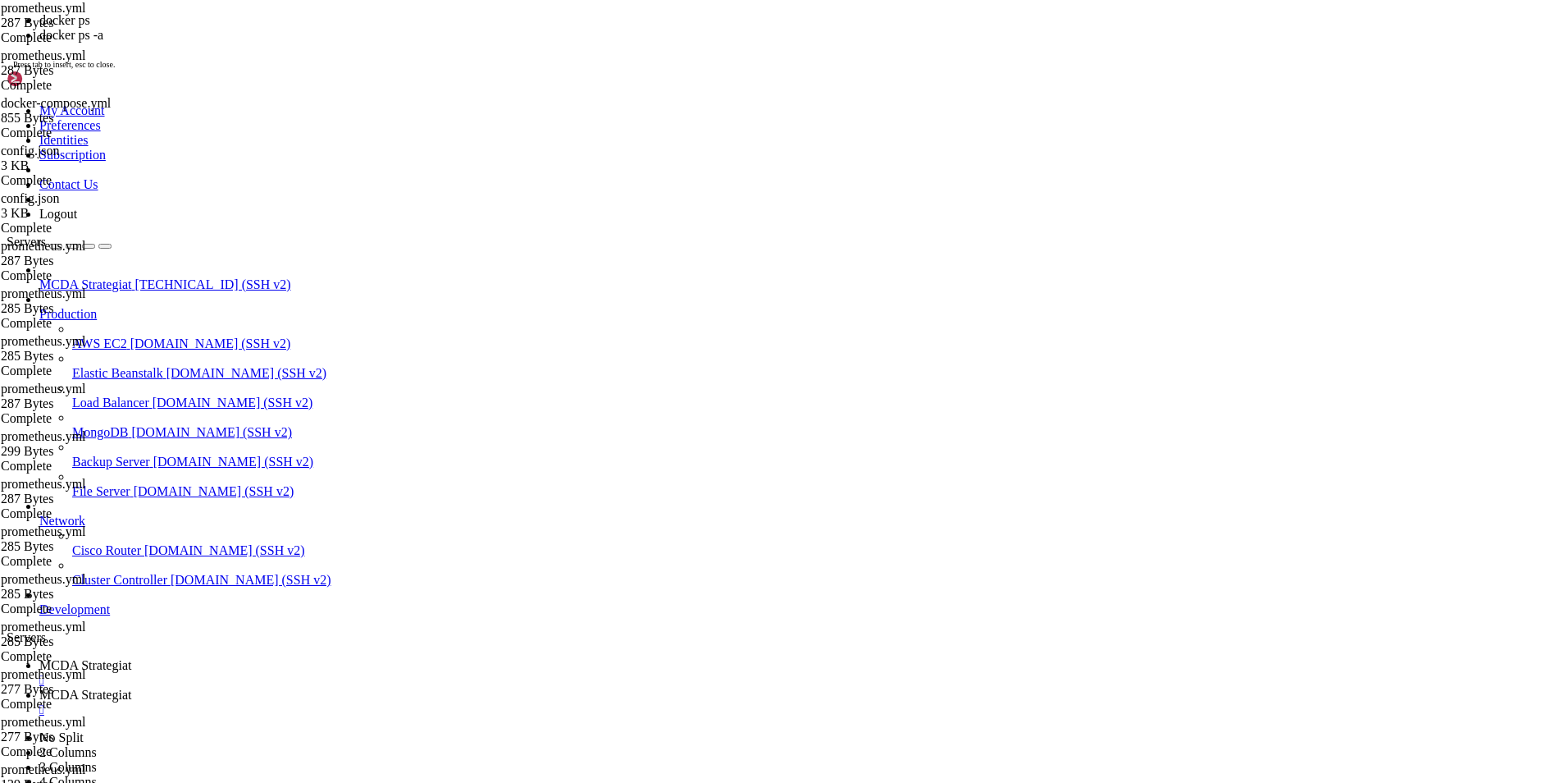
scroll to position [7193, 0]
